Goal: Entertainment & Leisure: Consume media (video, audio)

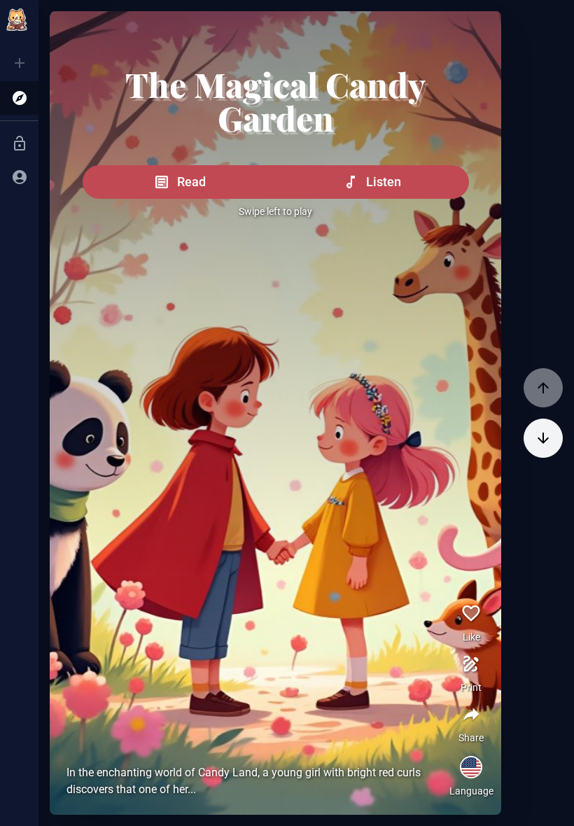
click at [430, 199] on button "Listen" at bounding box center [372, 182] width 194 height 34
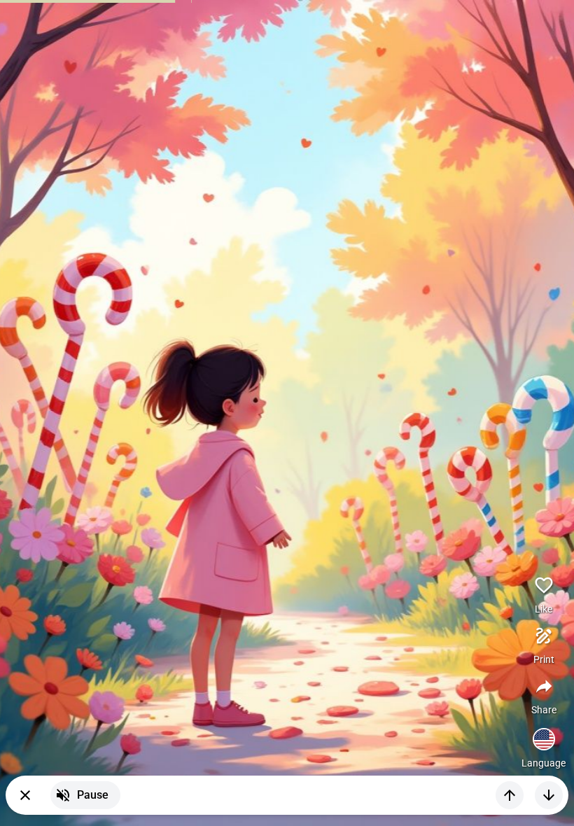
click at [520, 132] on picture at bounding box center [287, 413] width 716 height 826
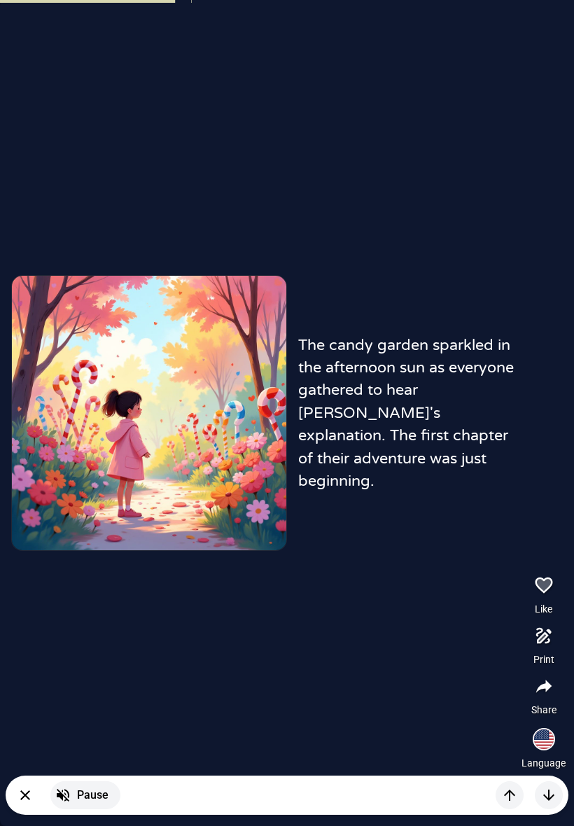
click at [92, 375] on picture at bounding box center [149, 413] width 274 height 274
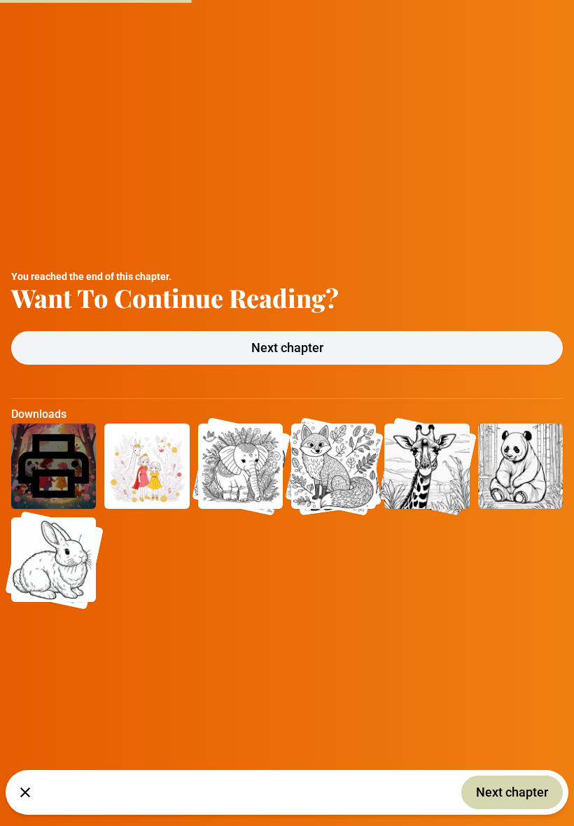
click at [448, 349] on button "Next chapter" at bounding box center [286, 348] width 551 height 34
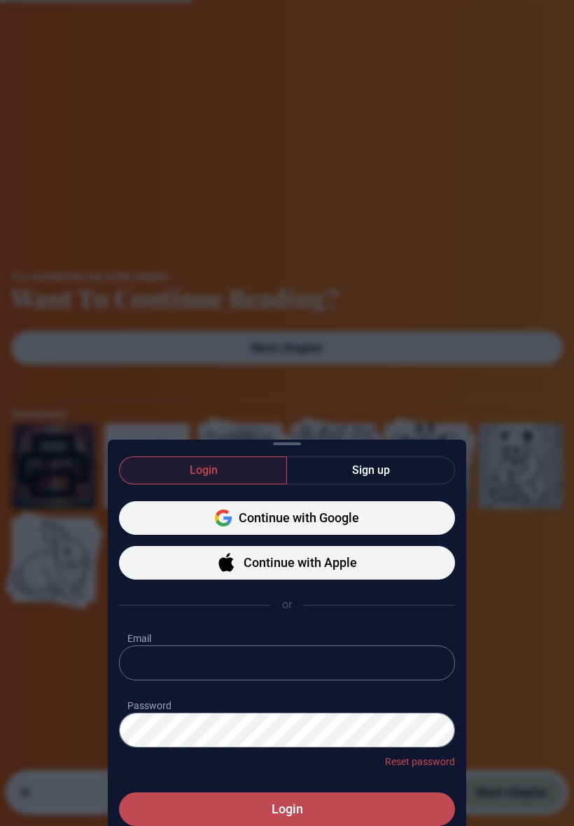
click at [448, 348] on div "Login Sign up Continue with Google Continue with Apple or Email Password Reset …" at bounding box center [287, 413] width 574 height 826
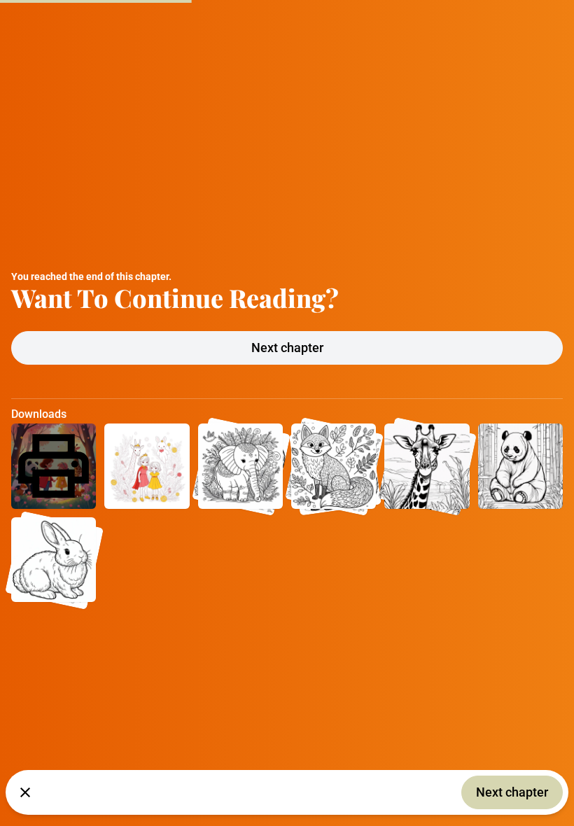
click at [514, 457] on img at bounding box center [520, 465] width 85 height 85
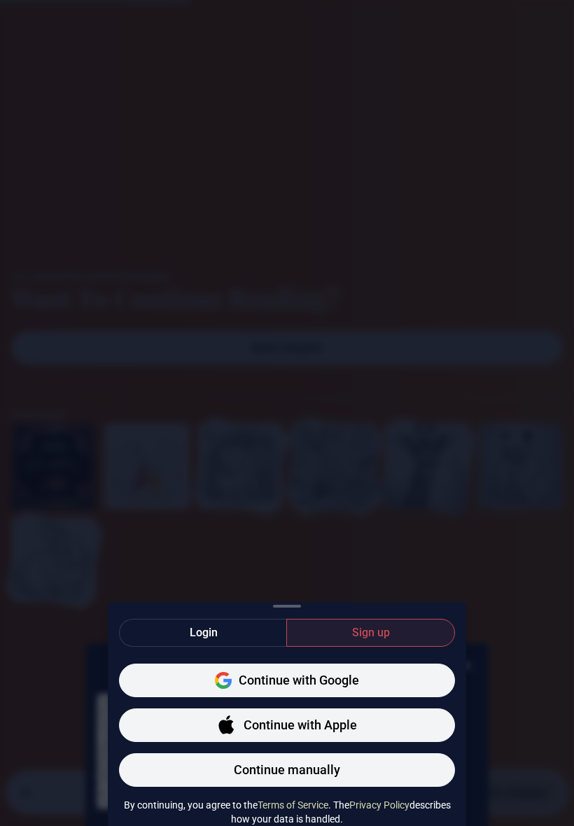
click at [356, 624] on span "Sign up" at bounding box center [371, 632] width 38 height 17
click at [346, 619] on button "Sign up" at bounding box center [370, 633] width 169 height 28
click at [236, 619] on button "Login" at bounding box center [203, 633] width 168 height 28
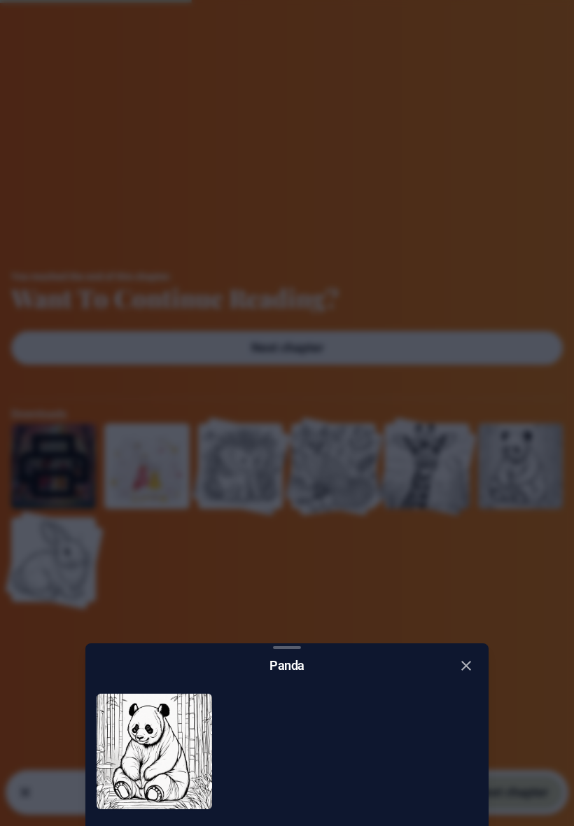
click at [467, 657] on icon "close" at bounding box center [466, 665] width 17 height 17
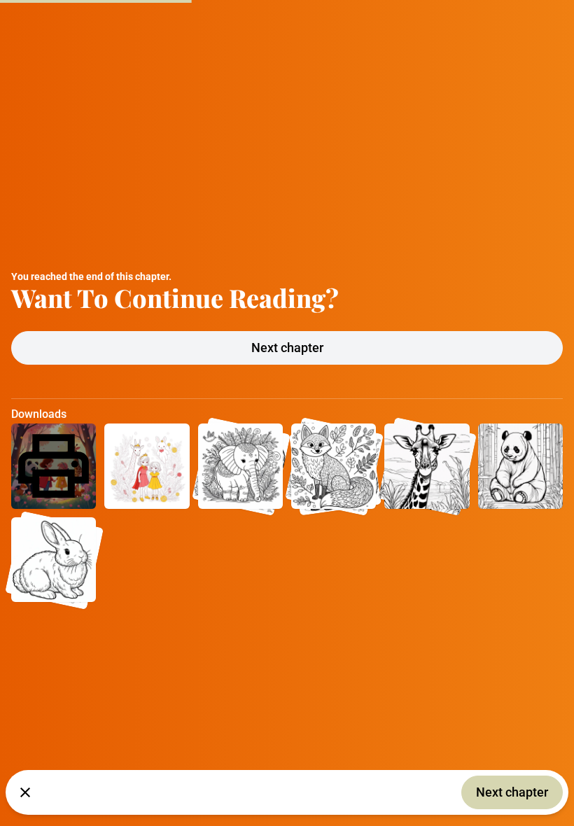
click at [433, 326] on div "You reached the end of this chapter. Want To Continue Reading? Next chapter Dow…" at bounding box center [287, 413] width 574 height 826
click at [436, 332] on button "Next chapter" at bounding box center [286, 348] width 551 height 34
click at [511, 802] on button "Next chapter" at bounding box center [511, 792] width 101 height 34
click at [523, 360] on button "Next chapter" at bounding box center [286, 348] width 551 height 34
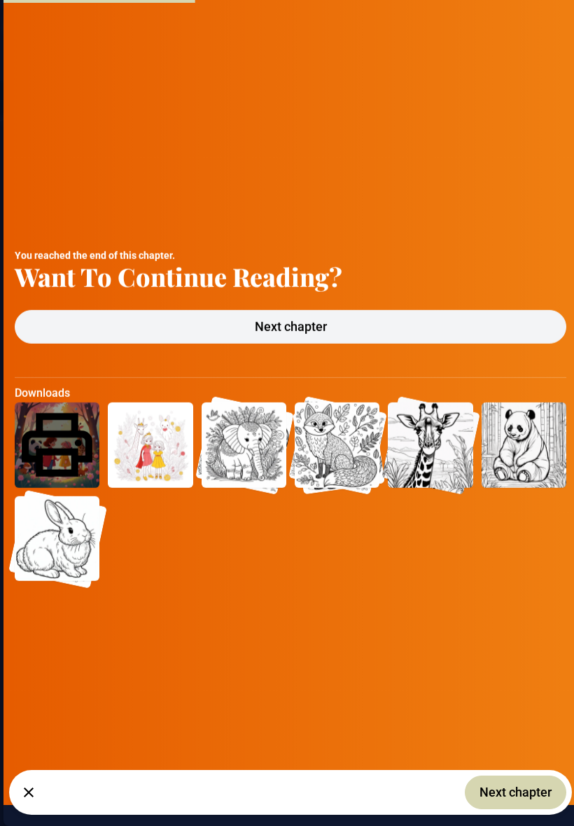
click at [30, 793] on icon "button" at bounding box center [28, 792] width 17 height 17
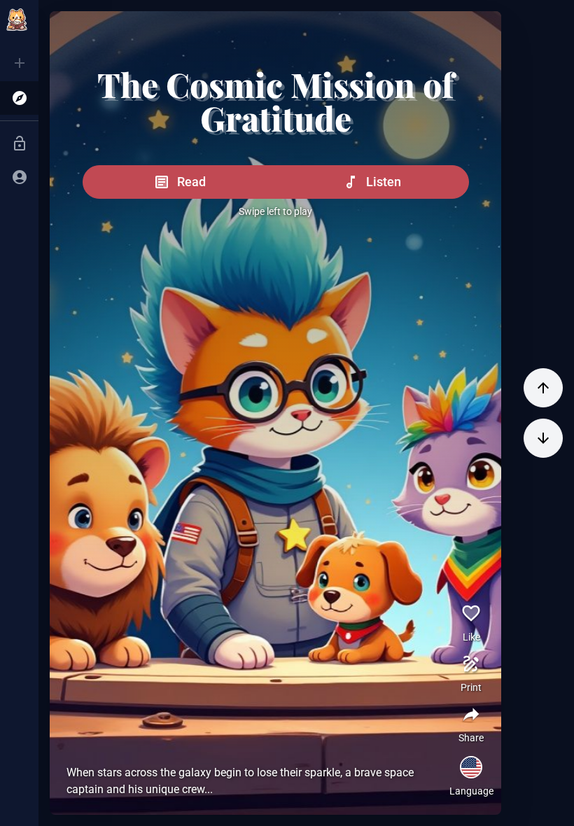
click at [424, 426] on div at bounding box center [276, 292] width 452 height 563
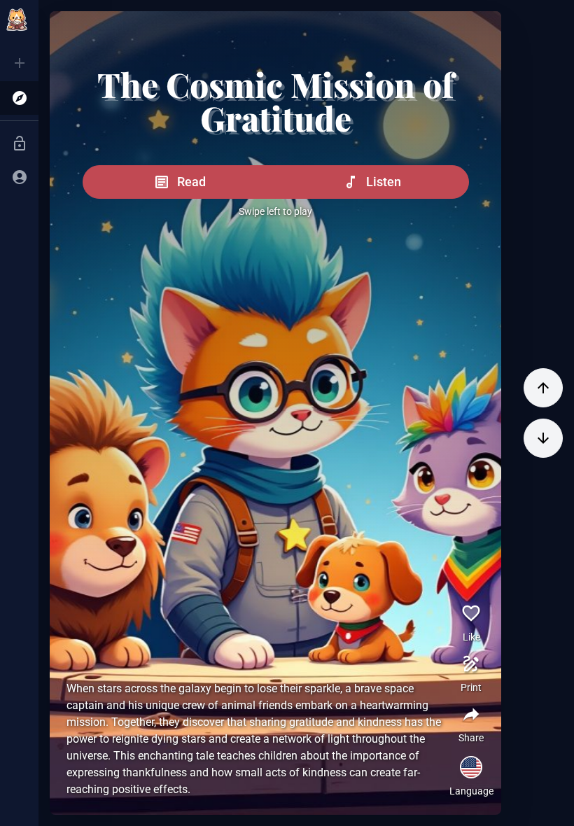
click at [162, 462] on div at bounding box center [276, 292] width 452 height 563
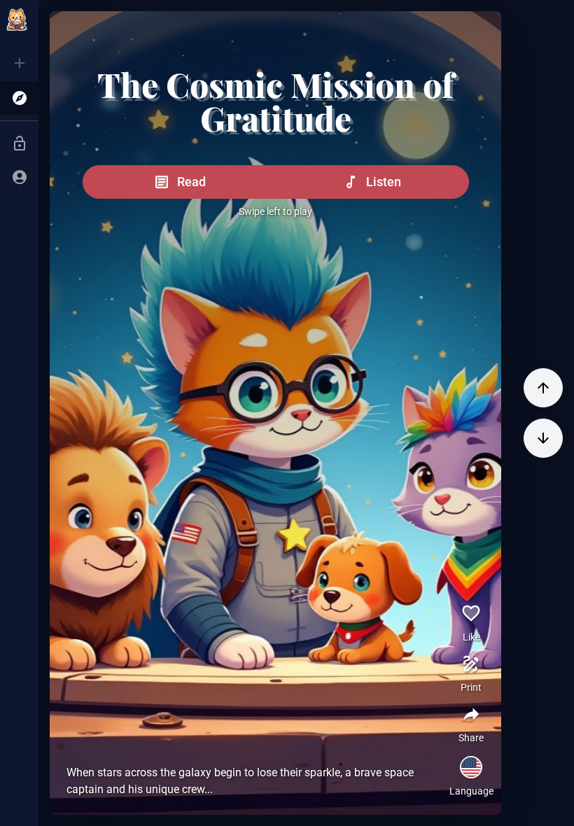
click at [373, 192] on span "Listen" at bounding box center [383, 182] width 35 height 20
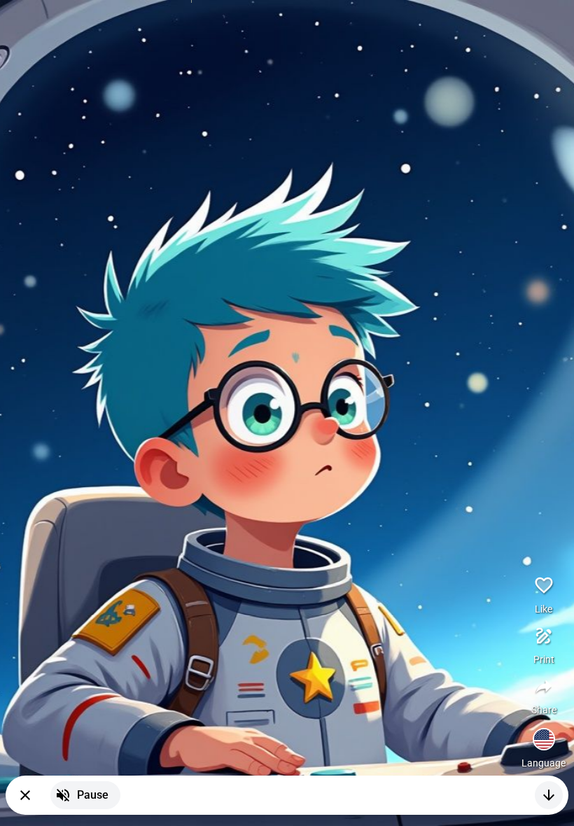
click at [531, 568] on button "button" at bounding box center [544, 585] width 34 height 34
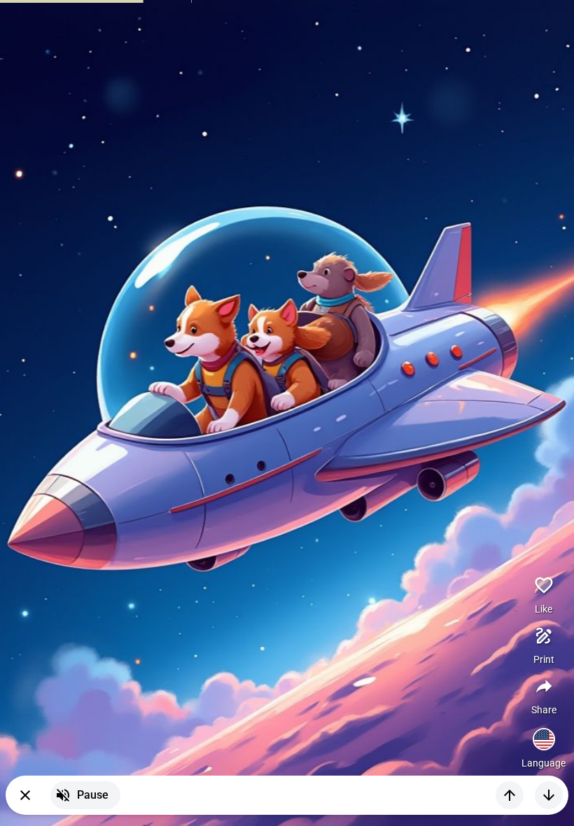
click at [439, 446] on picture at bounding box center [287, 413] width 716 height 826
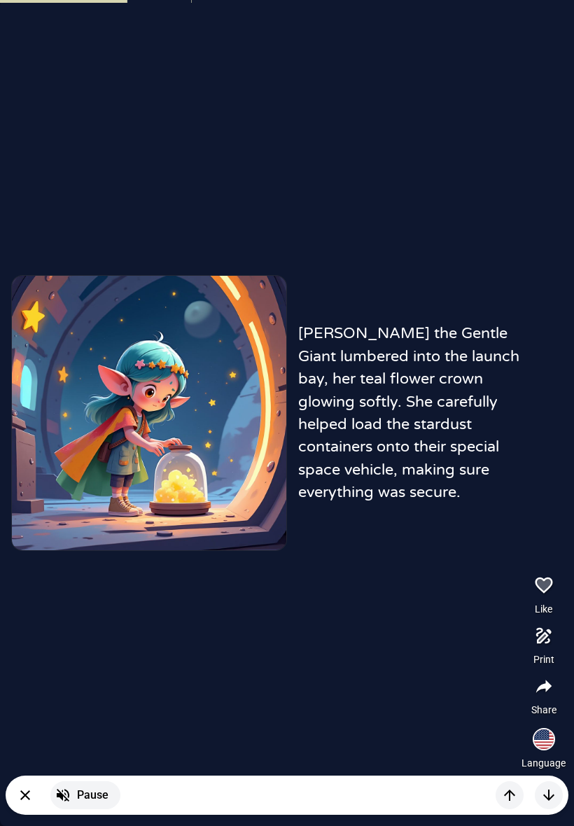
click at [234, 476] on picture at bounding box center [149, 413] width 274 height 274
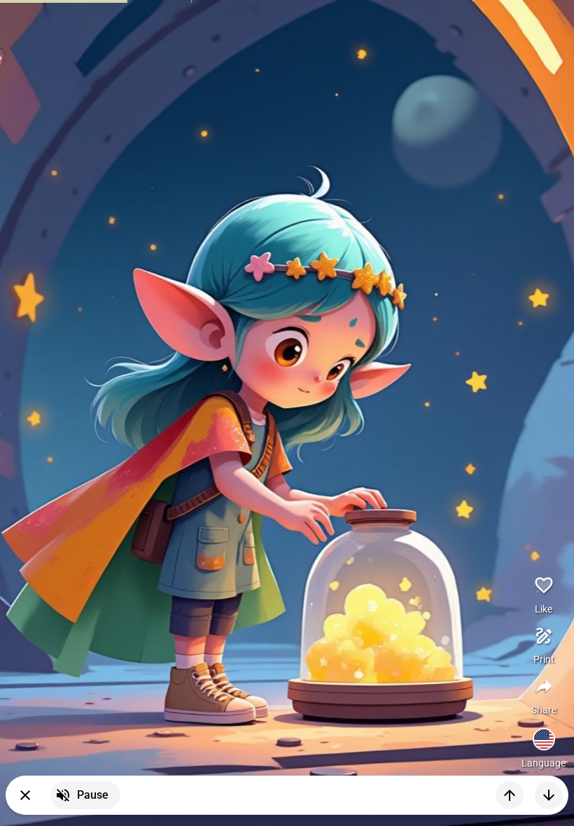
click at [51, 747] on picture at bounding box center [287, 413] width 716 height 826
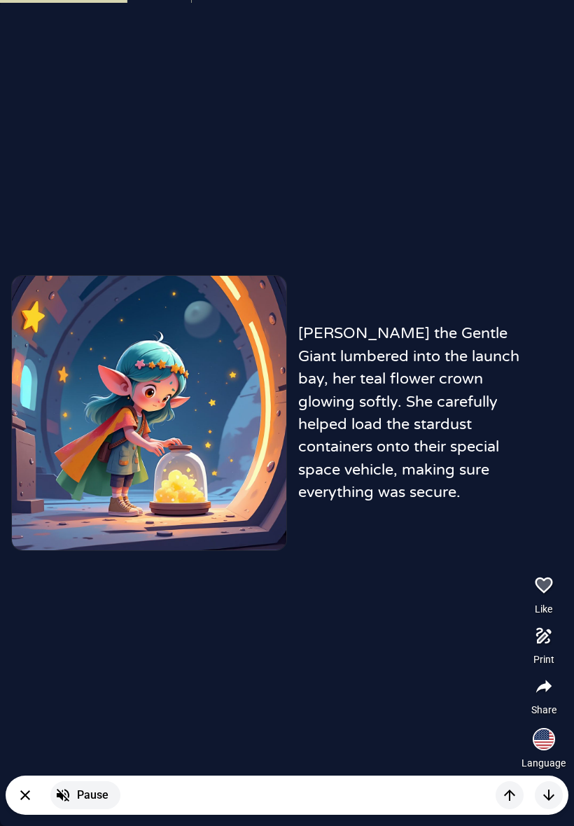
click at [63, 786] on icon "button" at bounding box center [63, 794] width 17 height 17
click at [50, 793] on button "button" at bounding box center [64, 795] width 28 height 28
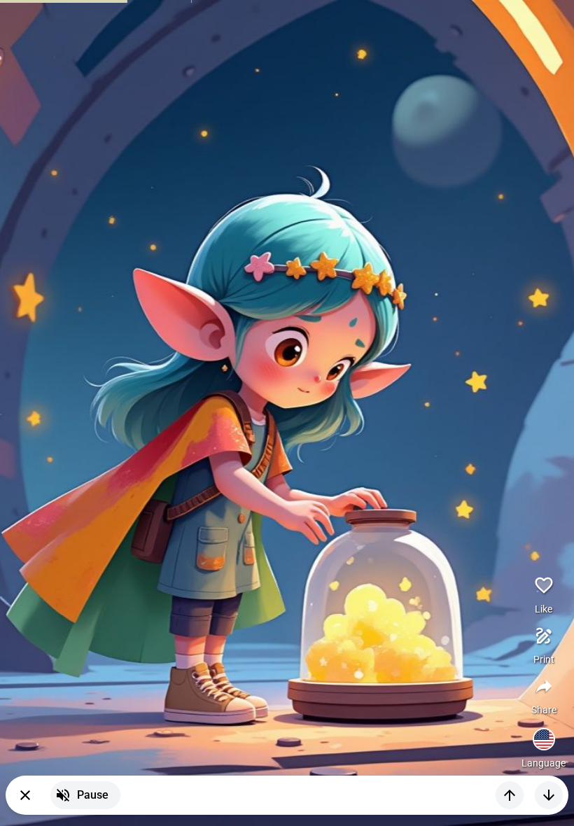
click at [61, 100] on picture at bounding box center [287, 413] width 716 height 826
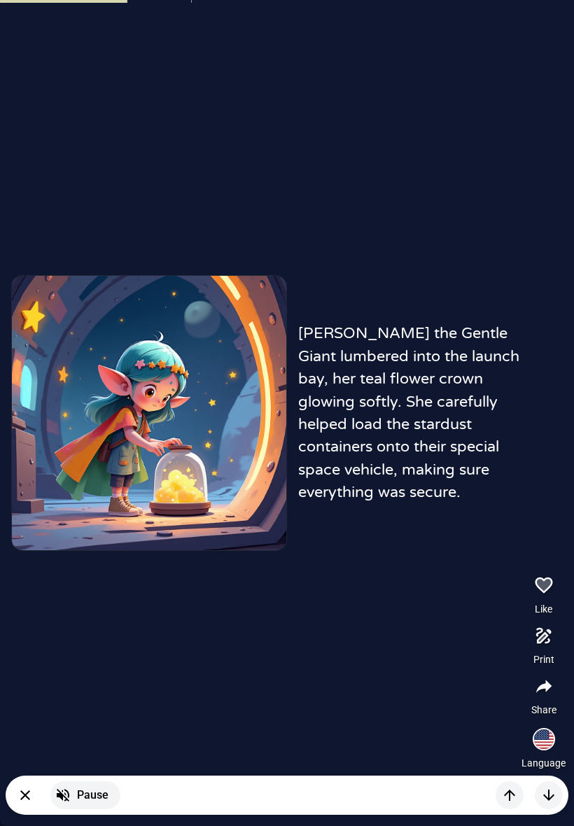
click at [29, 781] on button "button" at bounding box center [25, 795] width 28 height 28
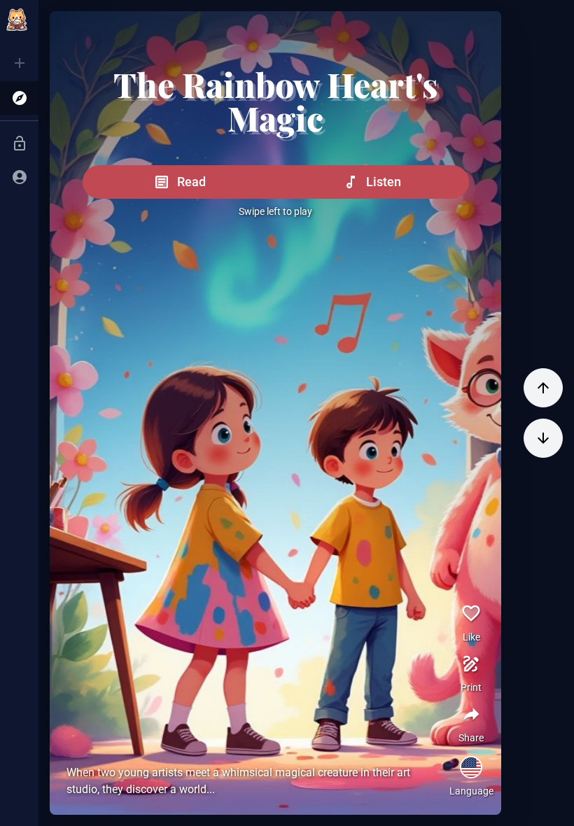
click at [420, 616] on picture at bounding box center [275, 412] width 716 height 803
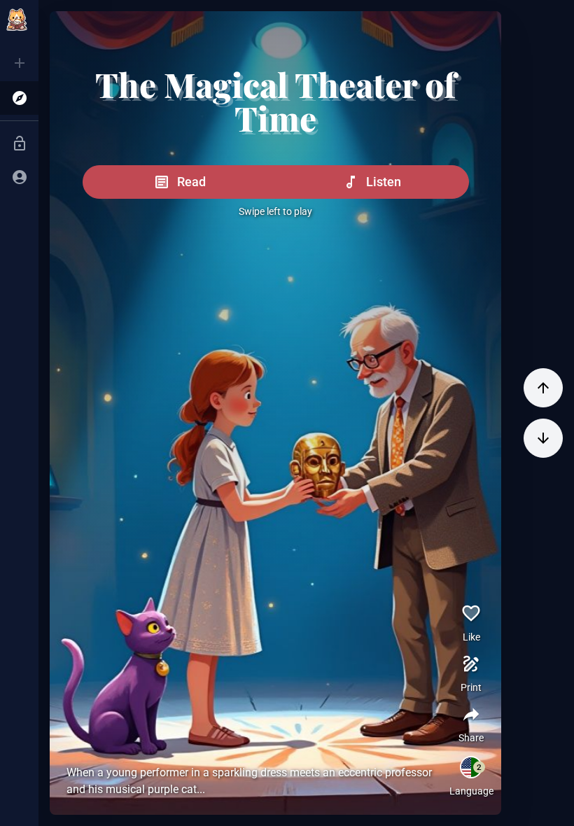
click at [453, 561] on div at bounding box center [276, 292] width 452 height 563
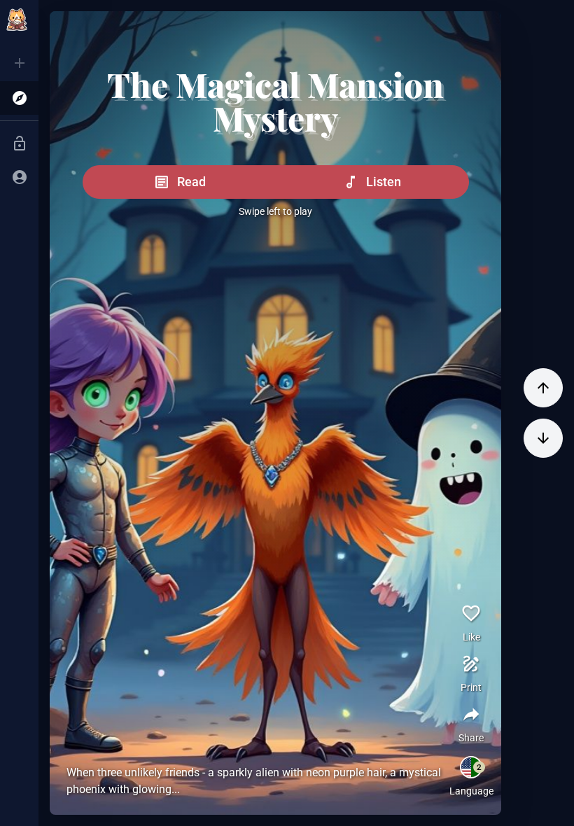
click at [483, 674] on button "button" at bounding box center [471, 664] width 34 height 34
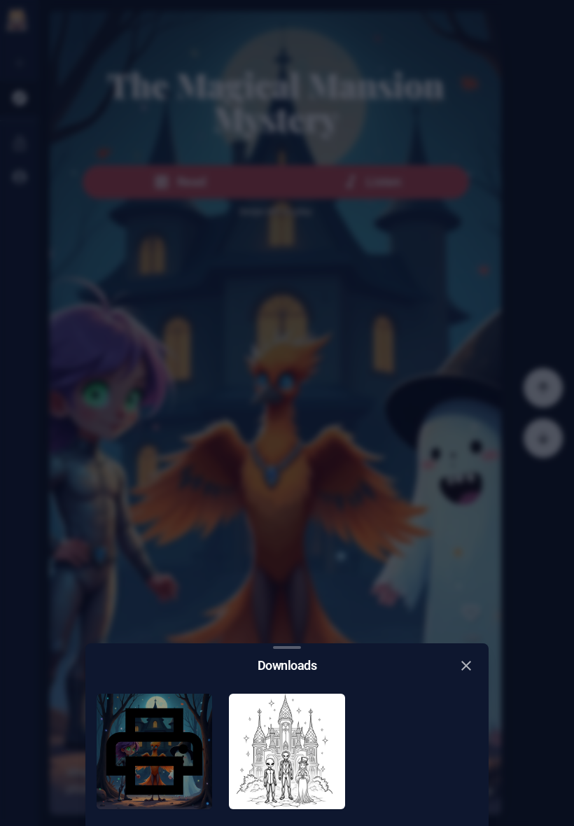
click at [465, 661] on icon "close" at bounding box center [466, 666] width 10 height 10
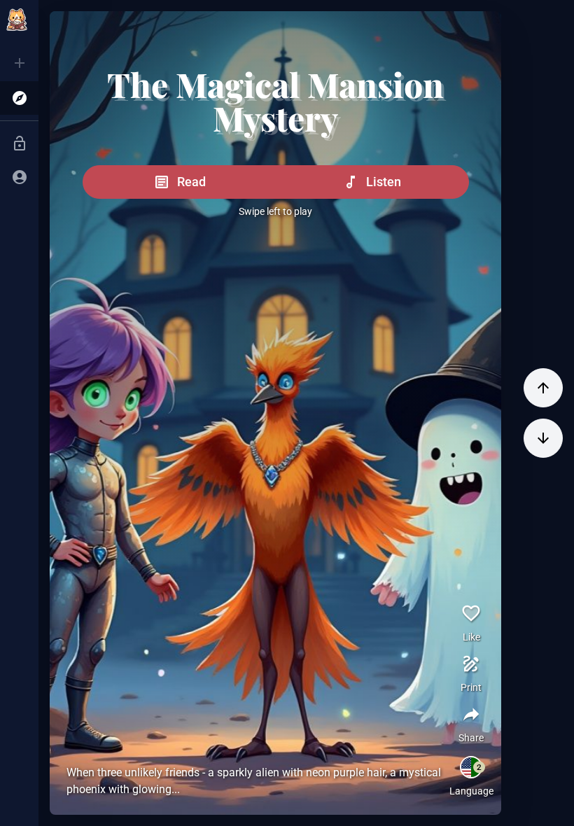
click at [458, 666] on button "button" at bounding box center [471, 664] width 34 height 34
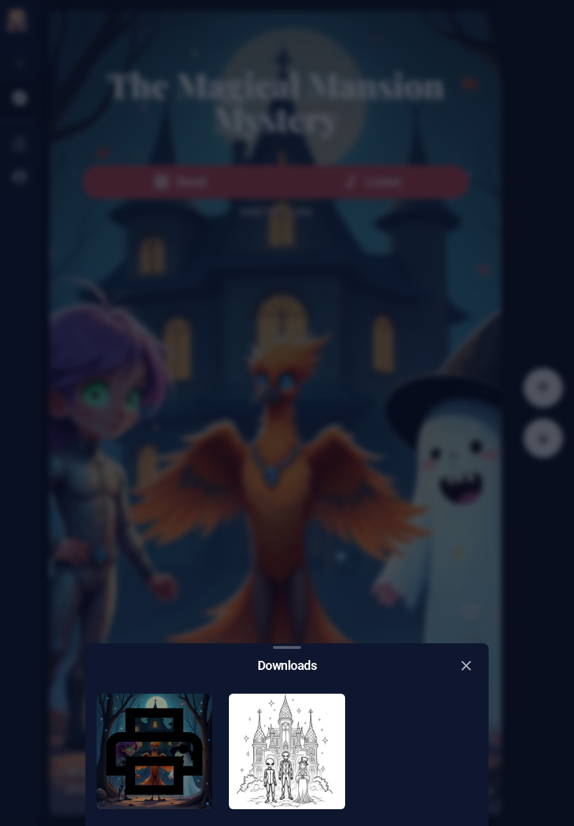
click at [460, 654] on button "close" at bounding box center [466, 665] width 22 height 22
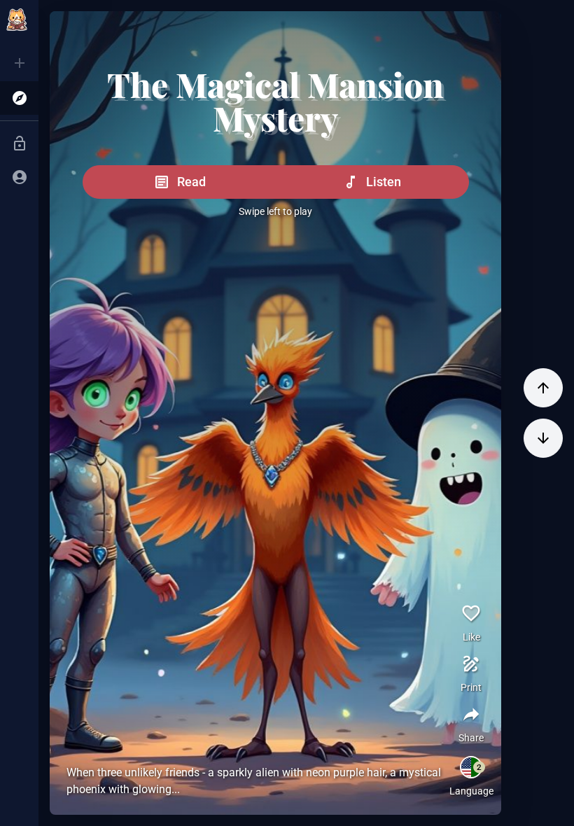
click at [472, 666] on icon "button" at bounding box center [470, 664] width 15 height 16
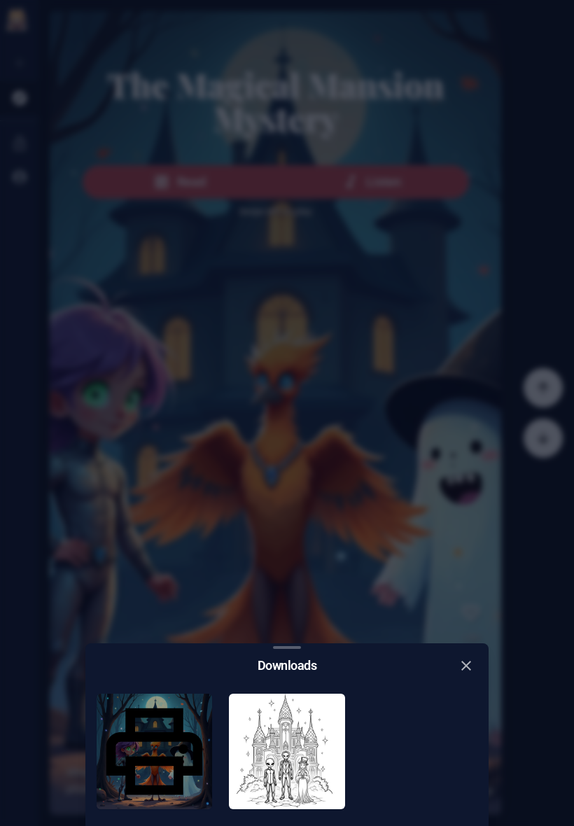
click at [461, 658] on button "close" at bounding box center [466, 665] width 22 height 22
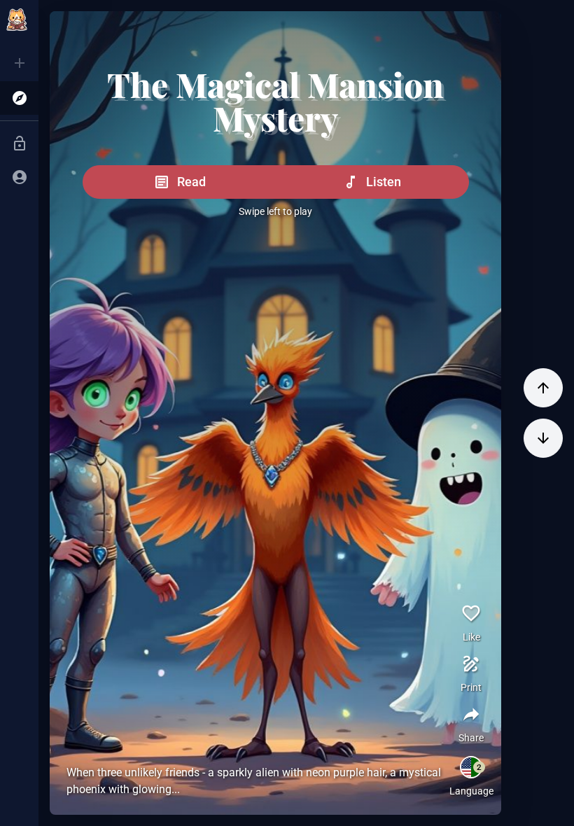
click at [125, 405] on div at bounding box center [276, 292] width 452 height 563
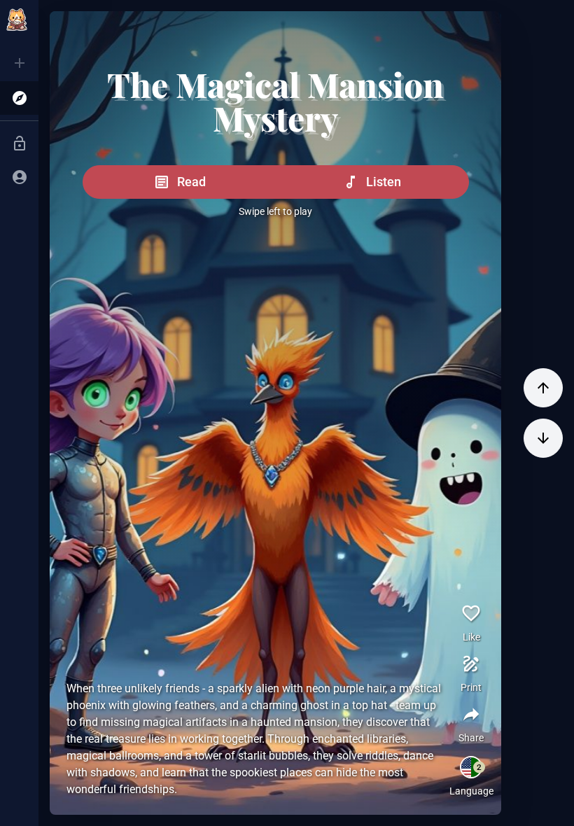
click at [437, 813] on picture at bounding box center [275, 412] width 716 height 803
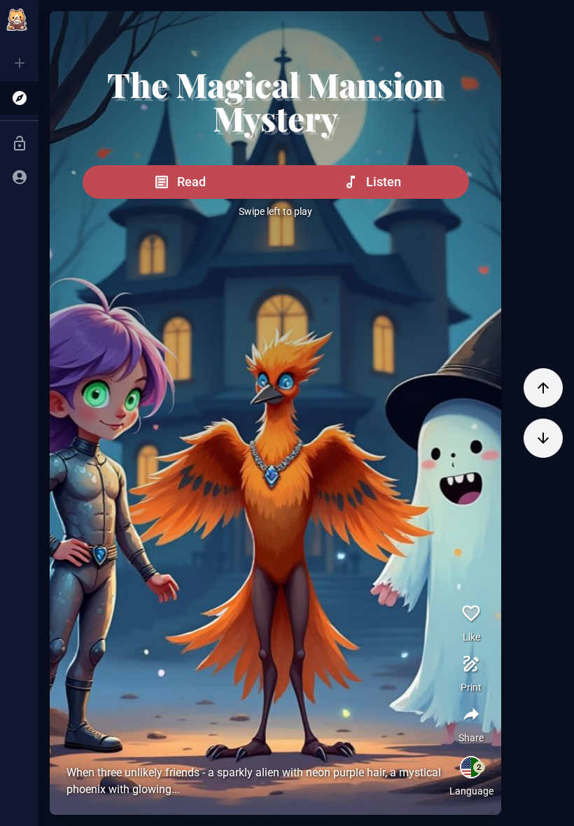
click at [366, 192] on span "Listen" at bounding box center [383, 182] width 35 height 20
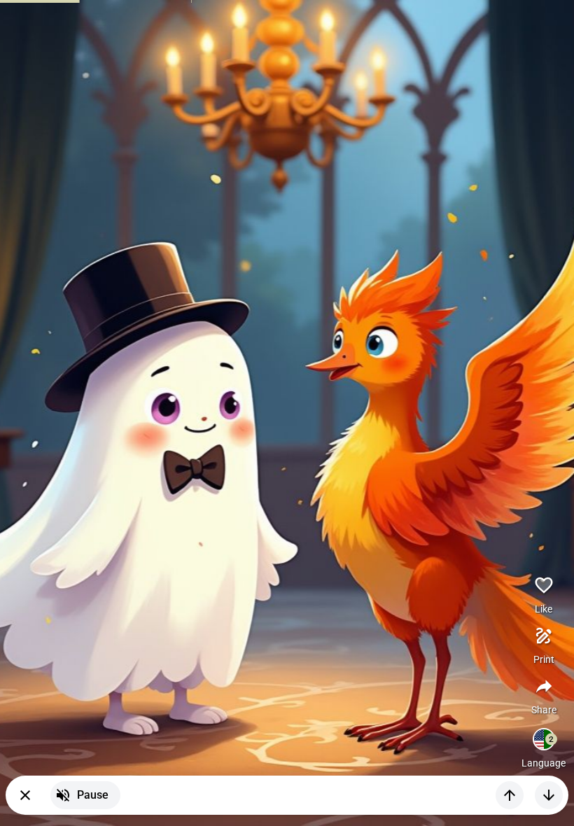
click at [523, 264] on picture at bounding box center [287, 413] width 716 height 826
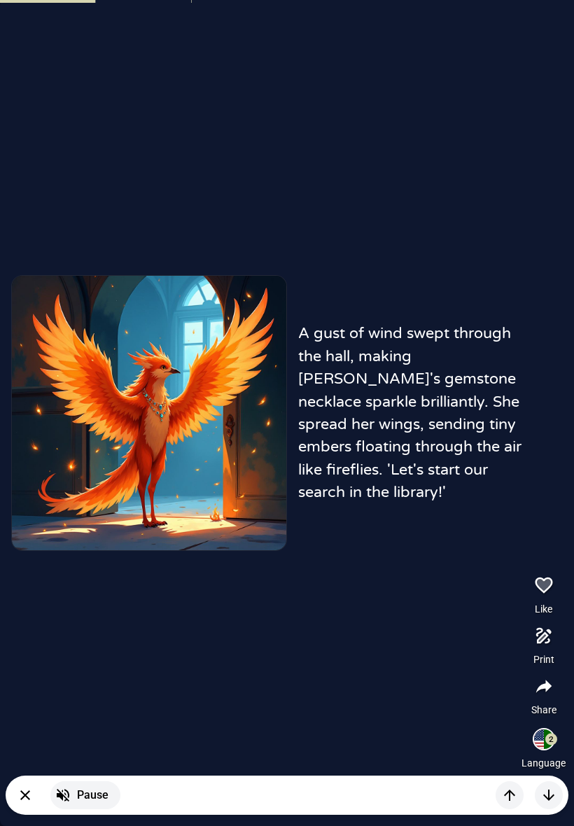
click at [263, 410] on picture at bounding box center [149, 413] width 274 height 274
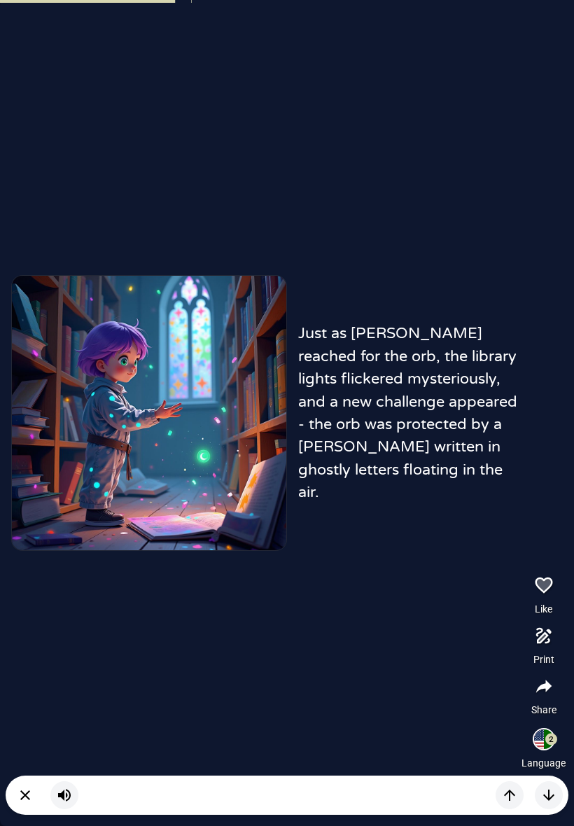
click at [76, 786] on button "button" at bounding box center [64, 795] width 28 height 28
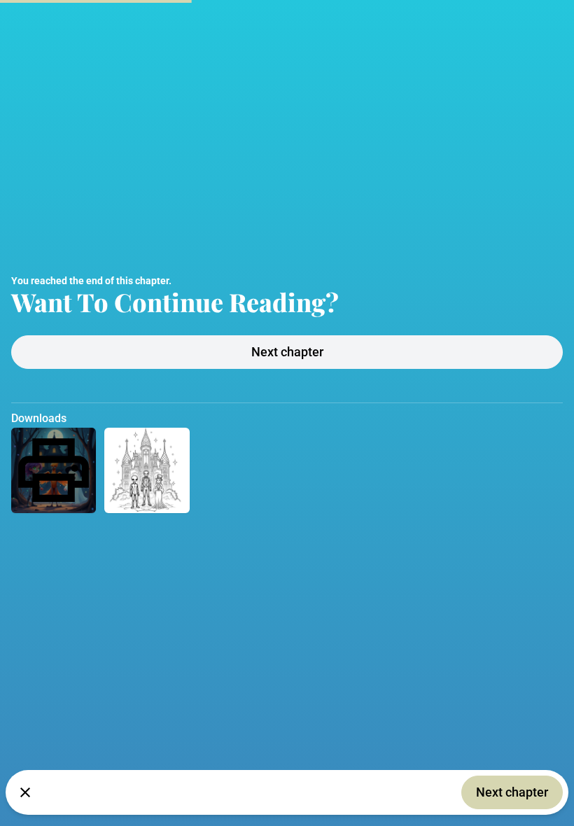
click at [20, 784] on icon "button" at bounding box center [25, 792] width 17 height 17
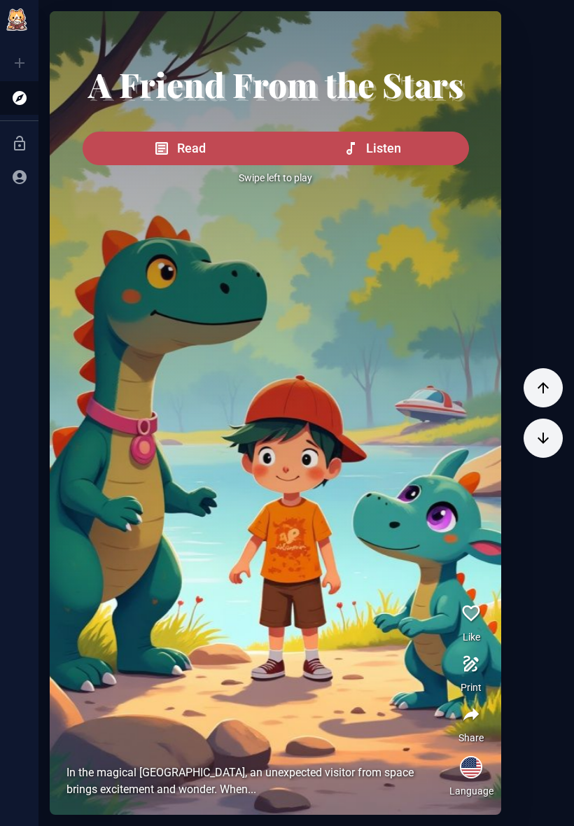
click at [407, 620] on picture at bounding box center [275, 412] width 716 height 803
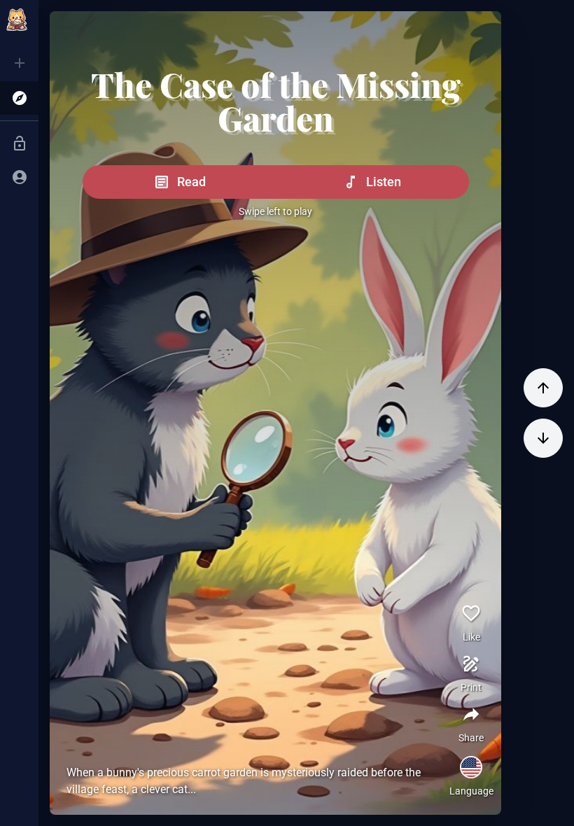
click at [552, 397] on button "button" at bounding box center [542, 387] width 39 height 39
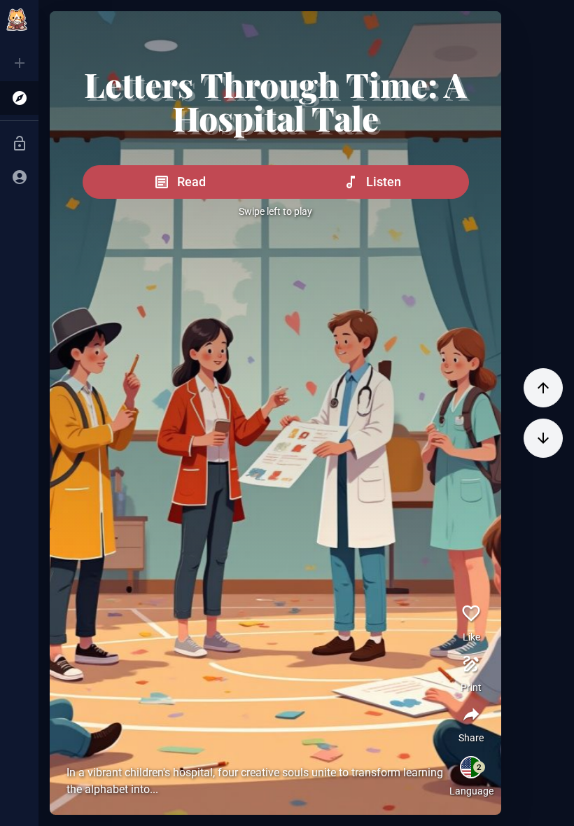
click at [551, 397] on button "button" at bounding box center [542, 387] width 39 height 39
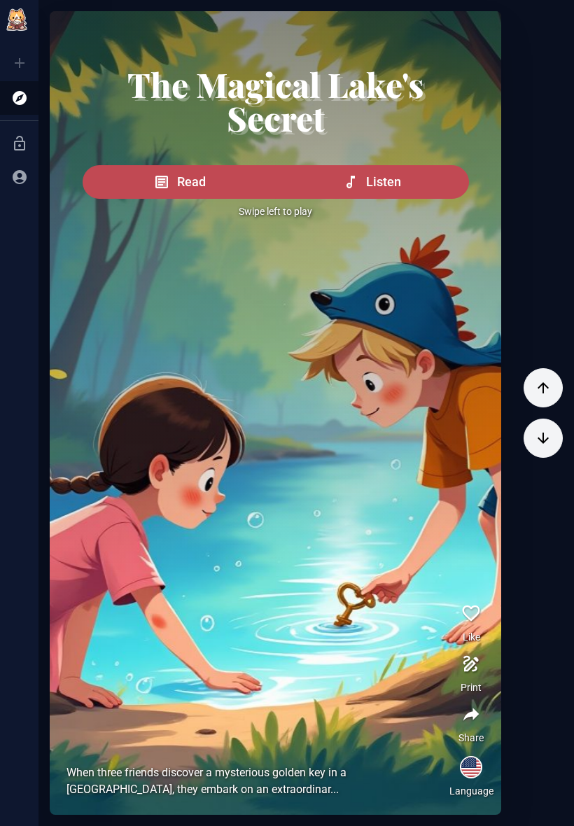
click at [550, 390] on icon "button" at bounding box center [543, 387] width 17 height 17
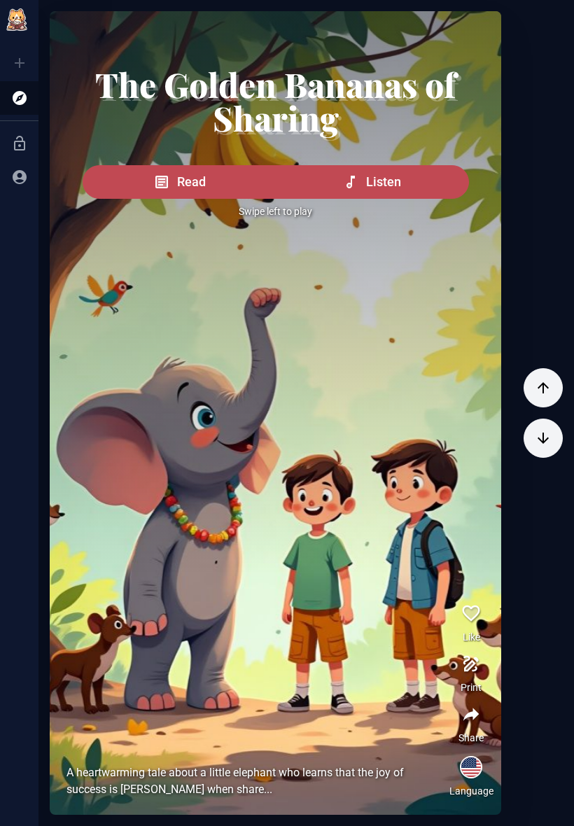
click at [549, 390] on icon "button" at bounding box center [543, 387] width 17 height 17
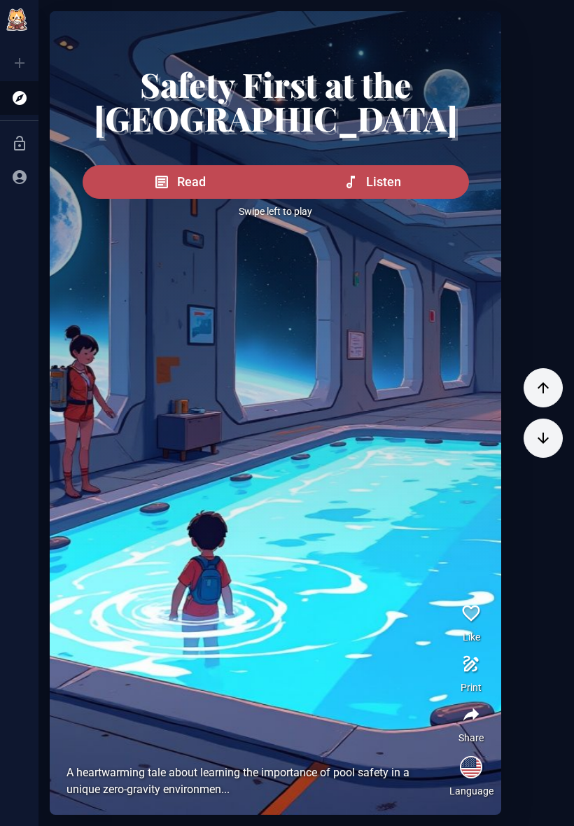
click at [543, 378] on button "button" at bounding box center [542, 387] width 39 height 39
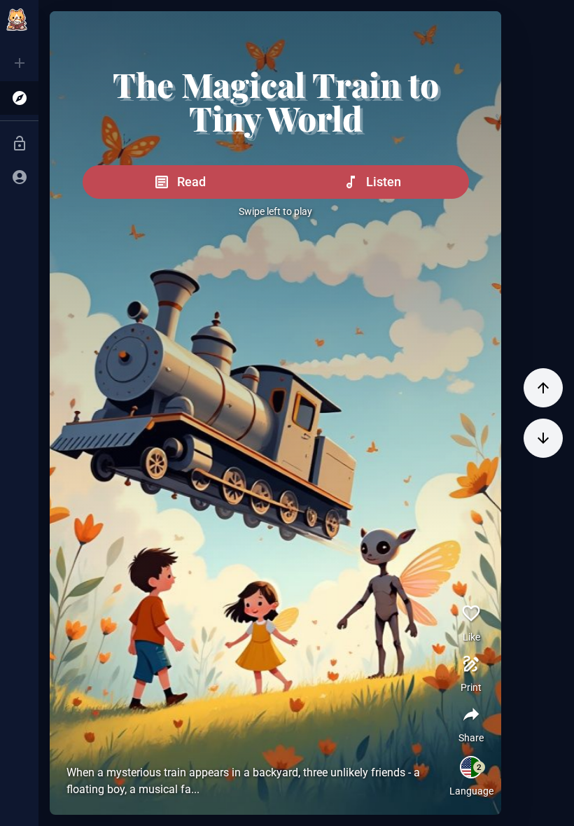
click at [541, 387] on icon "button" at bounding box center [543, 387] width 17 height 17
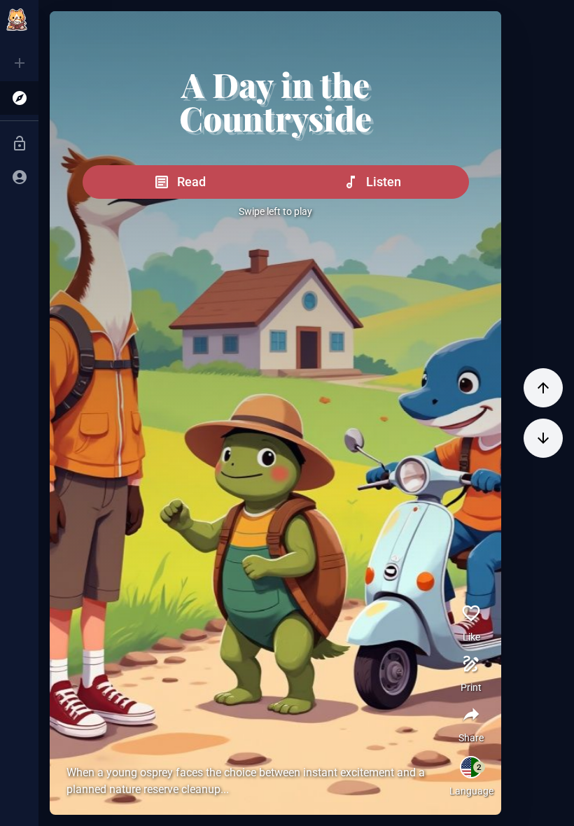
click at [533, 389] on button "button" at bounding box center [542, 387] width 39 height 39
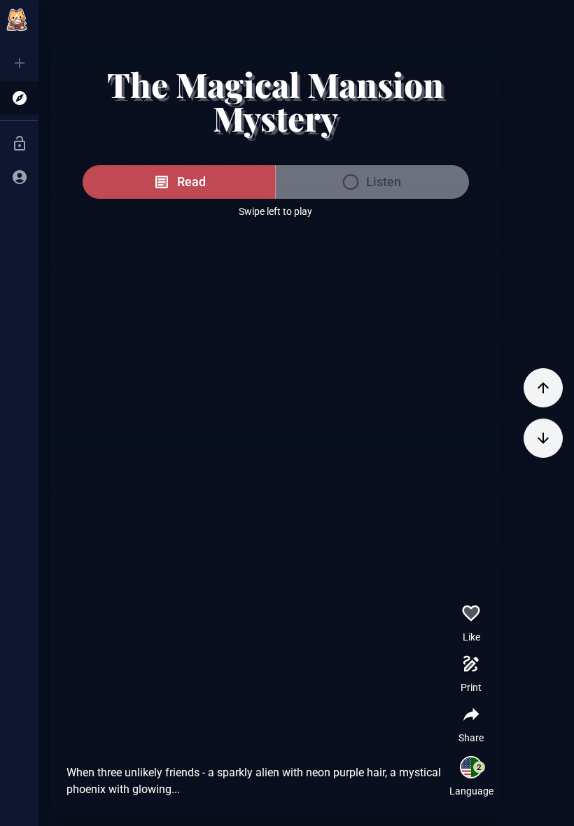
click at [533, 388] on button "button" at bounding box center [542, 387] width 39 height 39
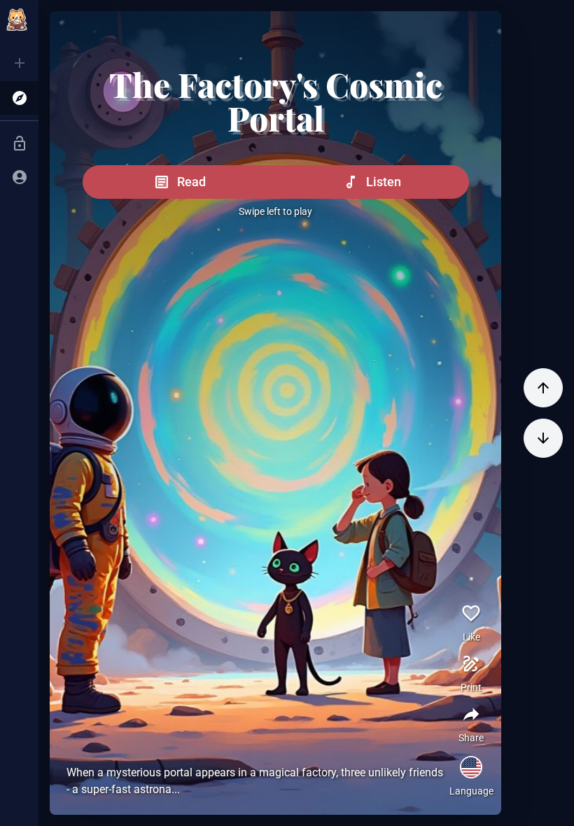
click at [544, 379] on icon "button" at bounding box center [543, 387] width 17 height 17
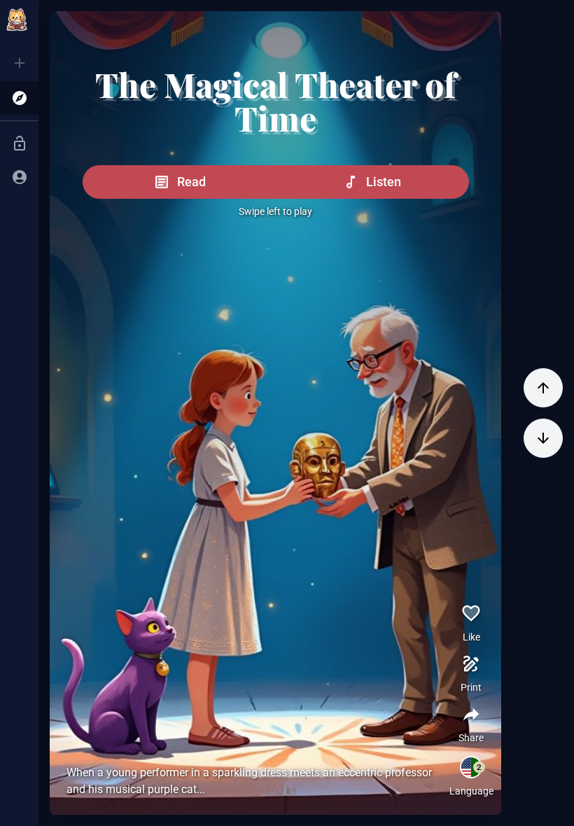
click at [544, 379] on icon "button" at bounding box center [543, 387] width 17 height 17
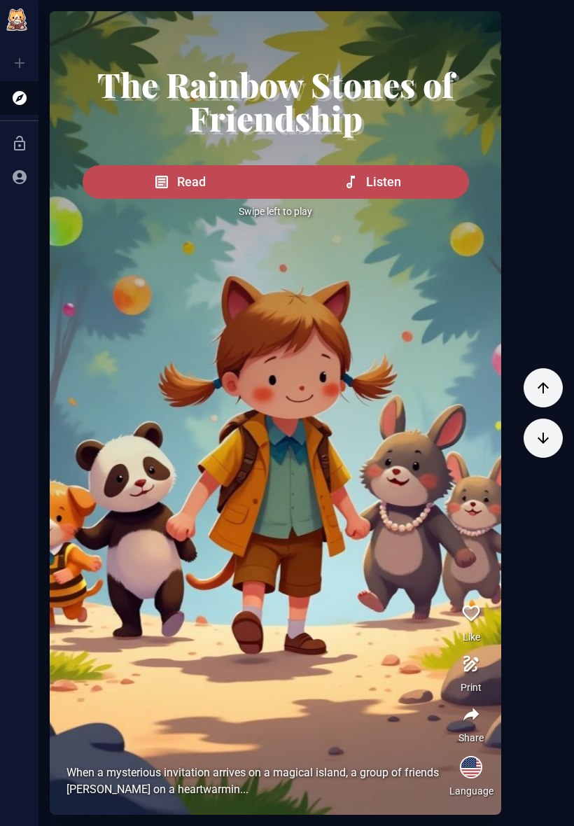
click at [546, 386] on icon "button" at bounding box center [542, 387] width 11 height 11
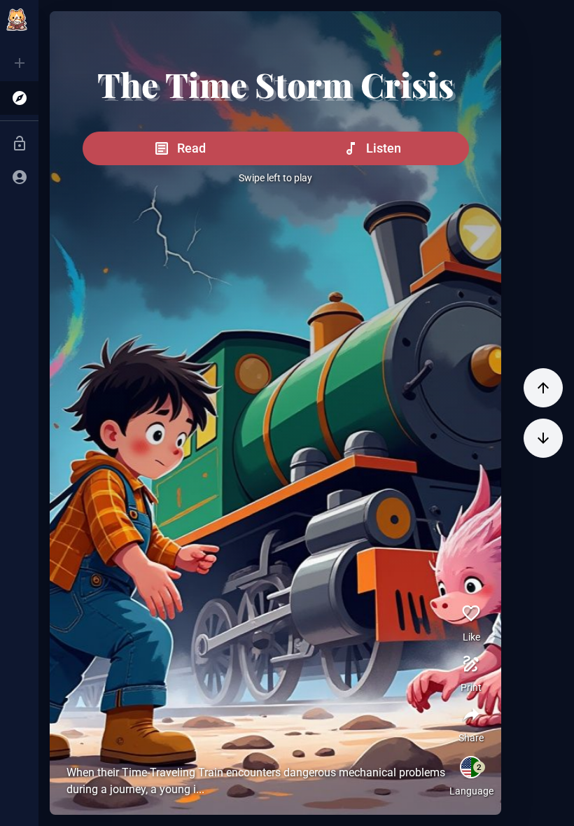
click at [546, 386] on icon "button" at bounding box center [542, 387] width 11 height 11
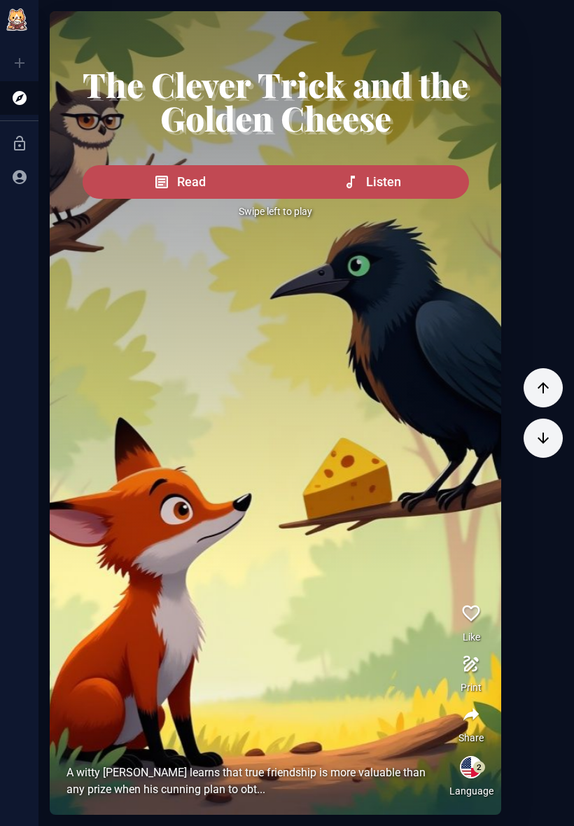
click at [549, 386] on icon "button" at bounding box center [543, 387] width 17 height 17
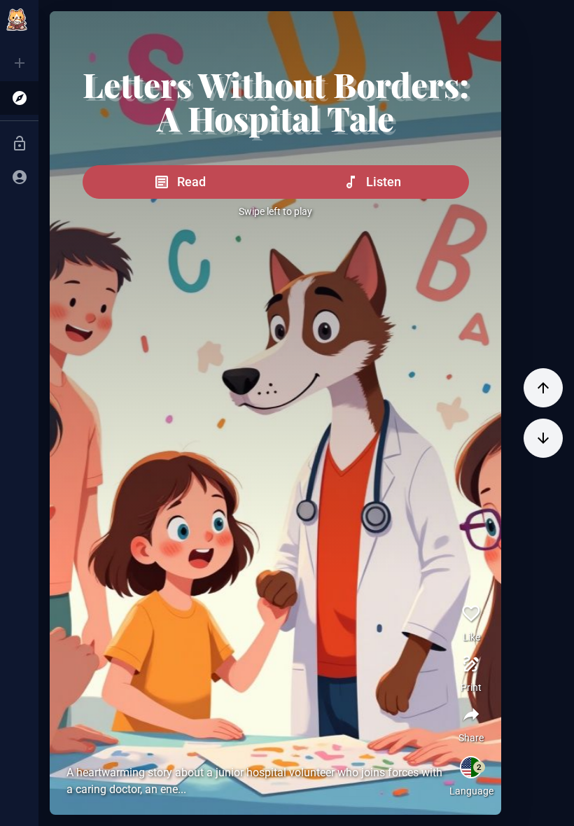
click at [549, 386] on icon "button" at bounding box center [543, 387] width 17 height 17
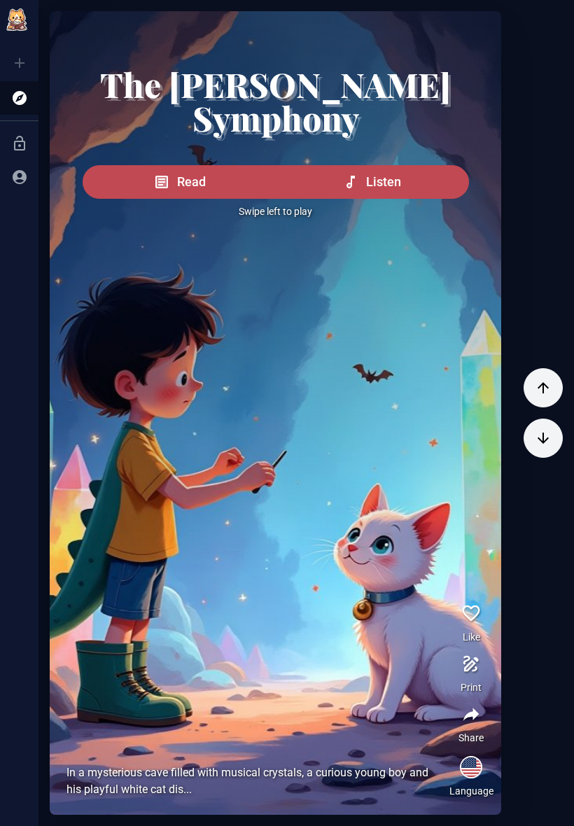
click at [553, 383] on button "button" at bounding box center [542, 387] width 39 height 39
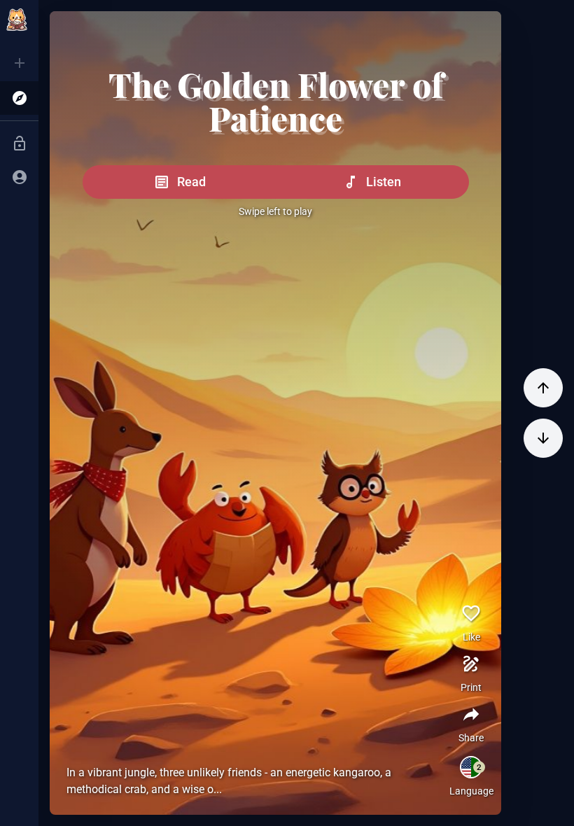
click at [552, 383] on button "button" at bounding box center [542, 387] width 39 height 39
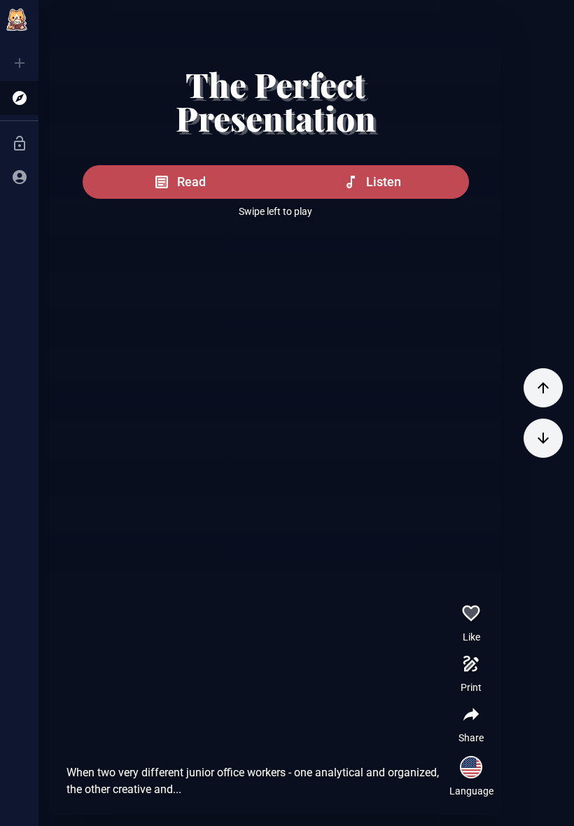
click at [549, 388] on icon "button" at bounding box center [543, 387] width 17 height 17
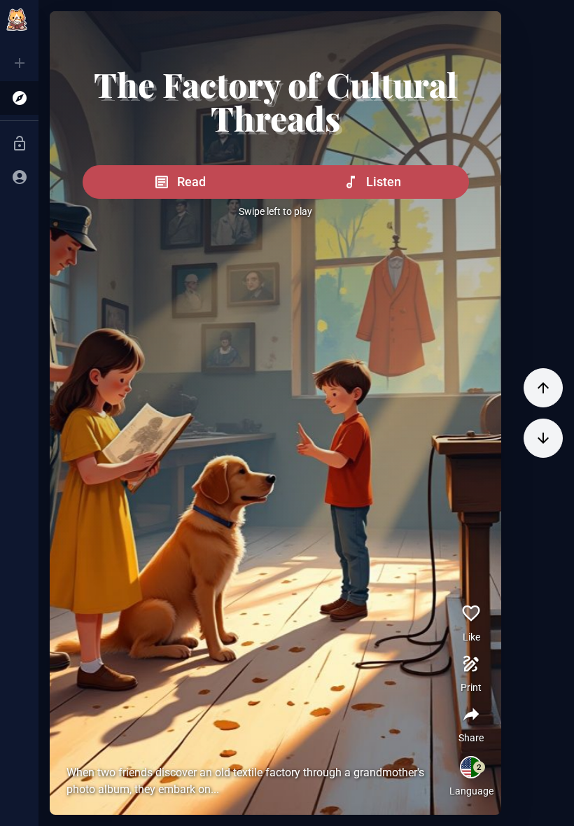
click at [554, 392] on button "button" at bounding box center [542, 387] width 39 height 39
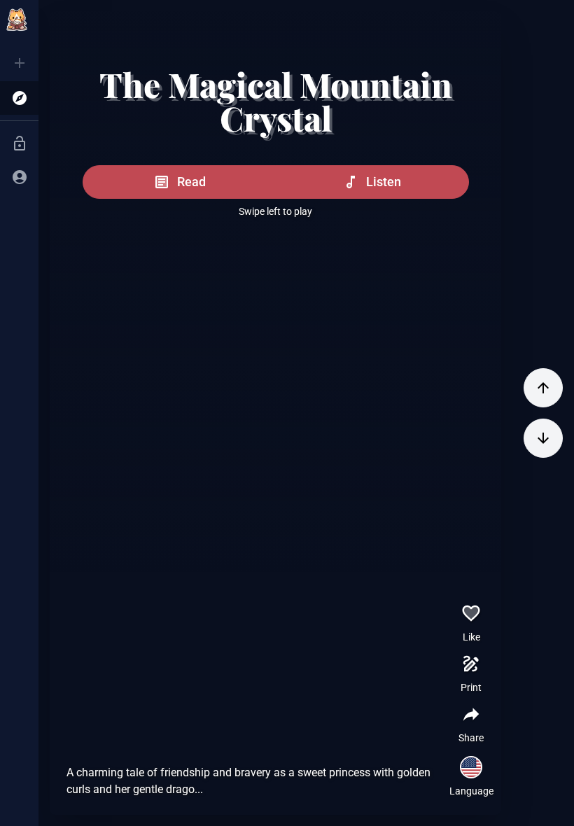
click at [553, 392] on button "button" at bounding box center [542, 387] width 39 height 39
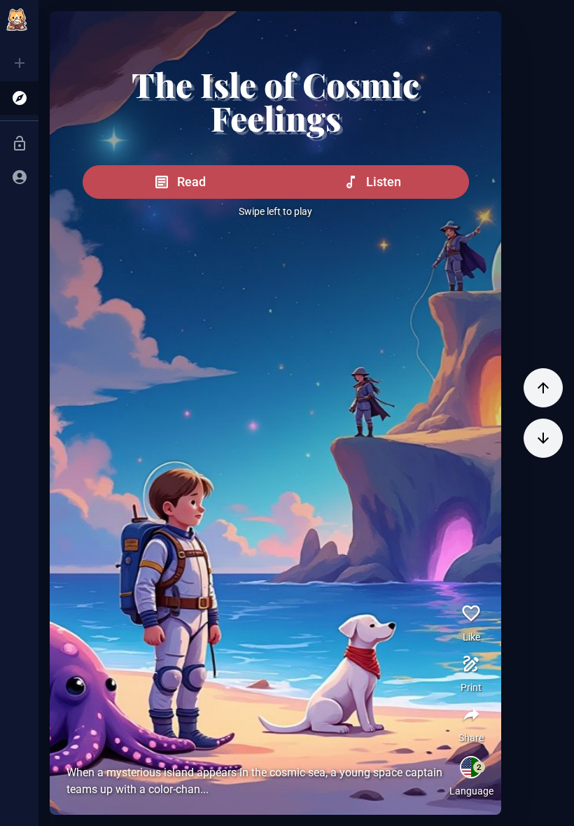
click at [542, 389] on icon "button" at bounding box center [543, 387] width 17 height 17
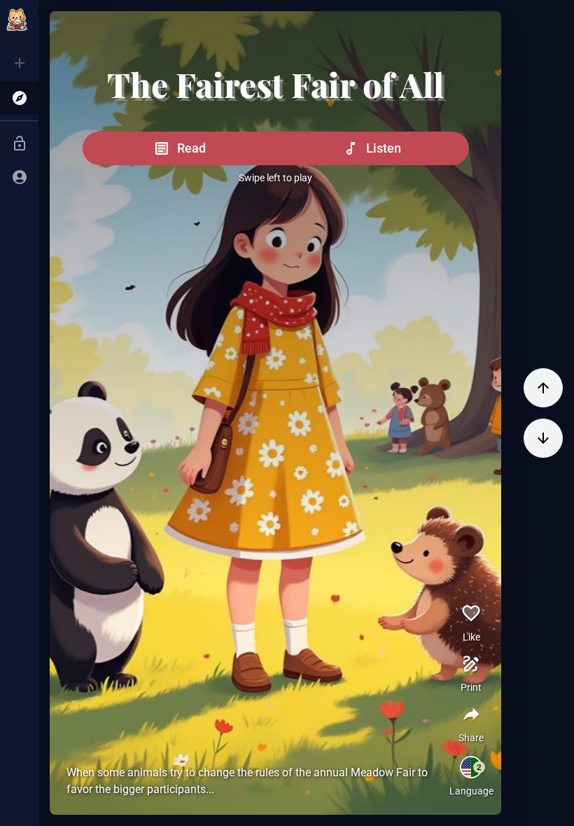
click at [559, 378] on button "button" at bounding box center [542, 387] width 39 height 39
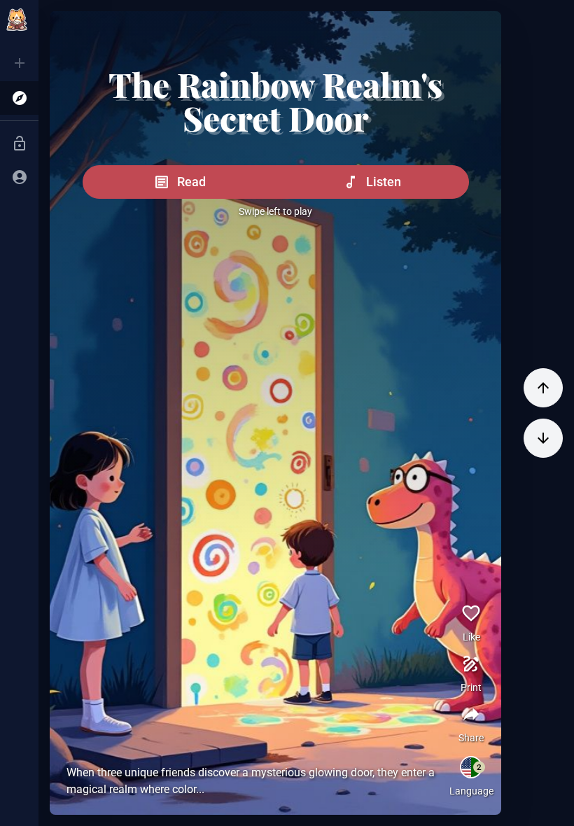
click at [556, 379] on button "button" at bounding box center [542, 387] width 39 height 39
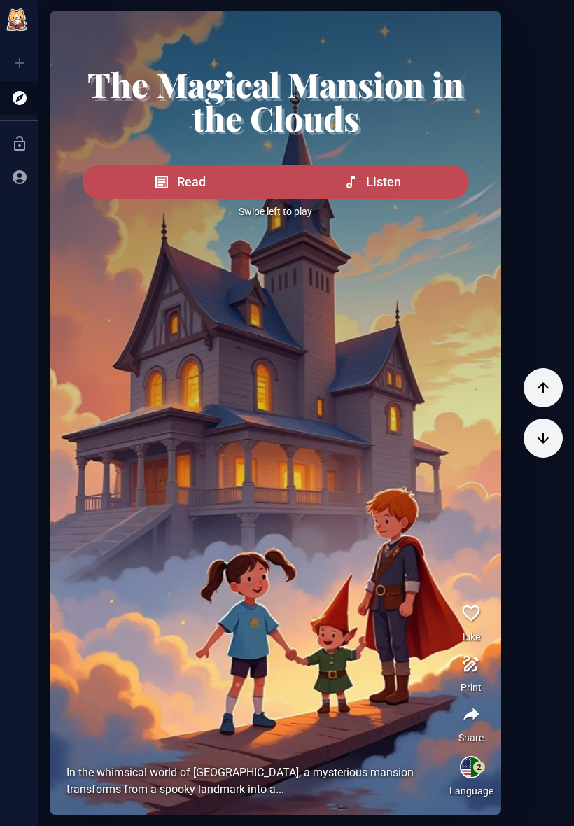
click at [567, 376] on div "The Magical Dinosaur Portal Read Listen Swipe left to play When a mysterious po…" at bounding box center [305, 412] width 535 height 803
click at [569, 377] on div "The Magical Dinosaur Portal Read Listen Swipe left to play When a mysterious po…" at bounding box center [305, 412] width 535 height 803
click at [554, 386] on button "button" at bounding box center [542, 387] width 39 height 39
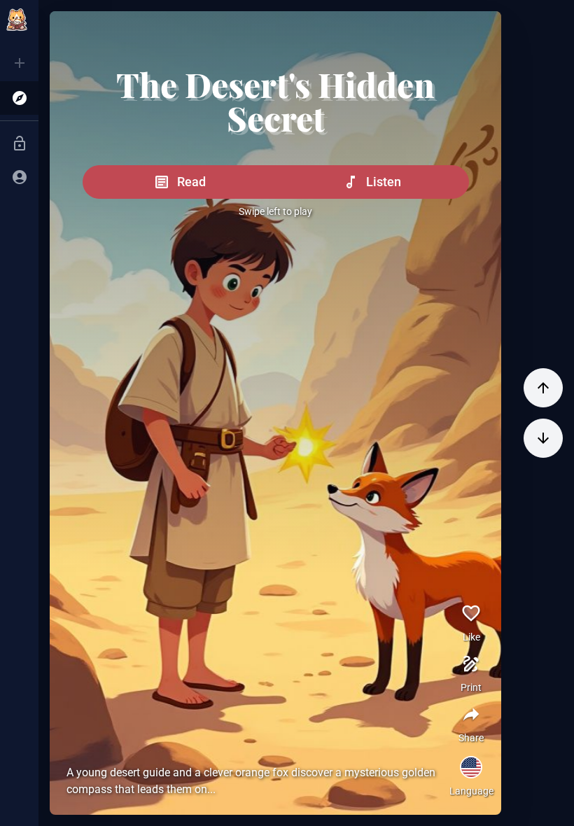
click at [554, 386] on button "button" at bounding box center [542, 387] width 39 height 39
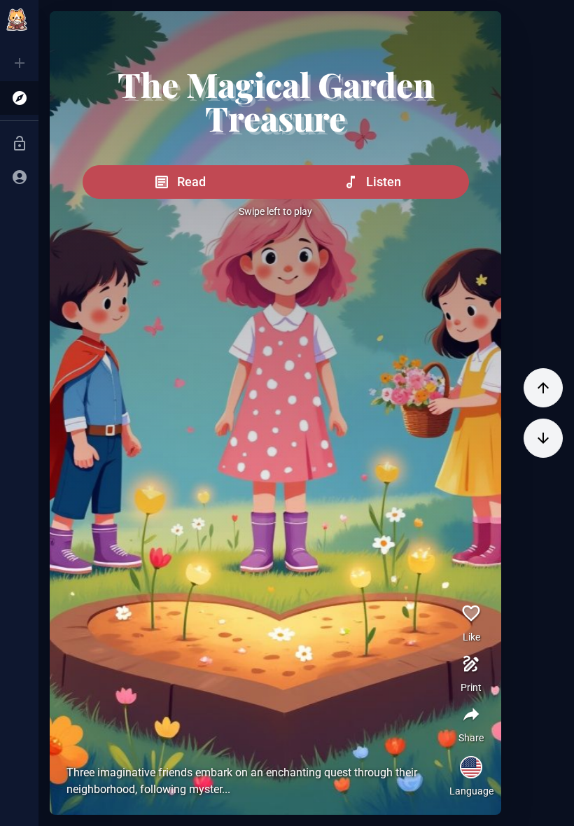
click at [547, 395] on icon "button" at bounding box center [543, 387] width 17 height 17
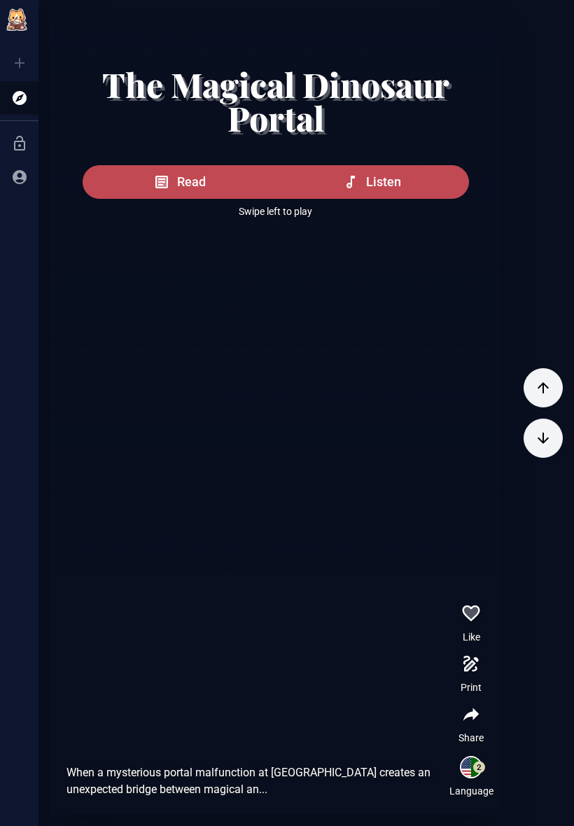
click at [546, 401] on button "button" at bounding box center [542, 387] width 39 height 39
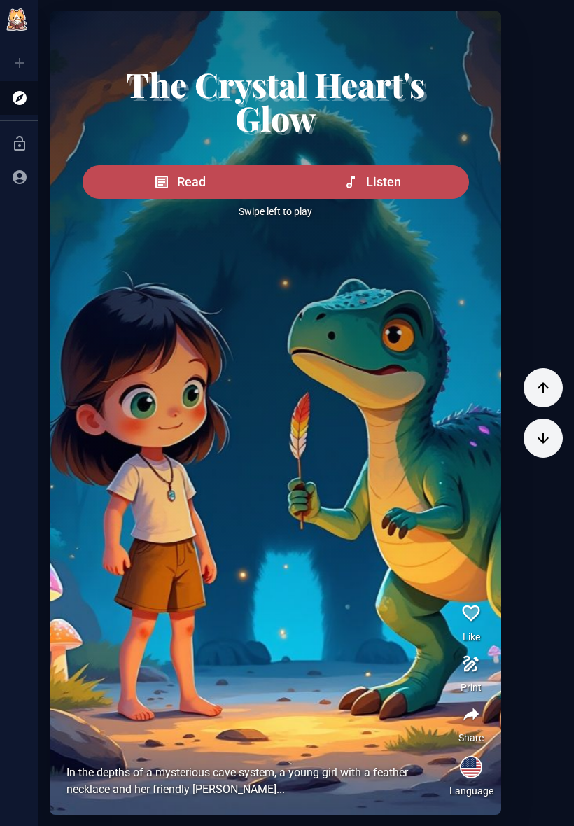
click at [547, 398] on button "button" at bounding box center [542, 387] width 39 height 39
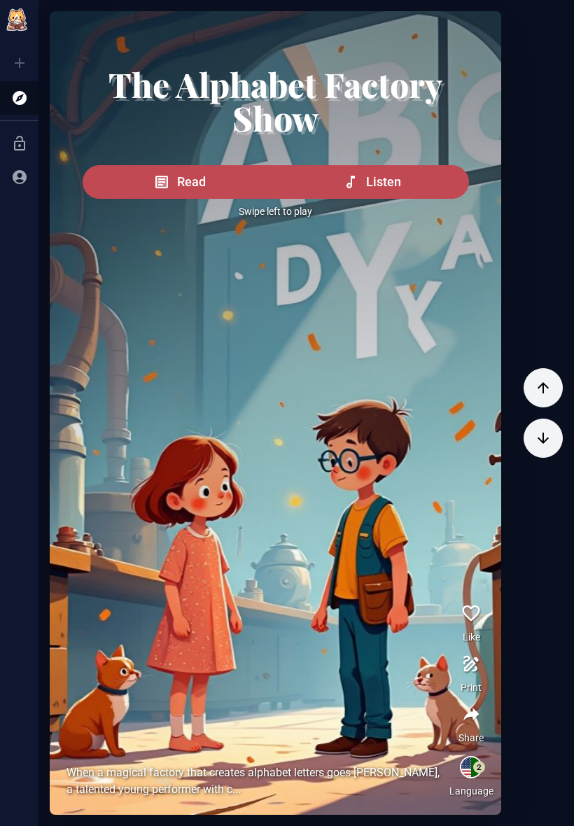
click at [549, 428] on button "button" at bounding box center [542, 437] width 39 height 39
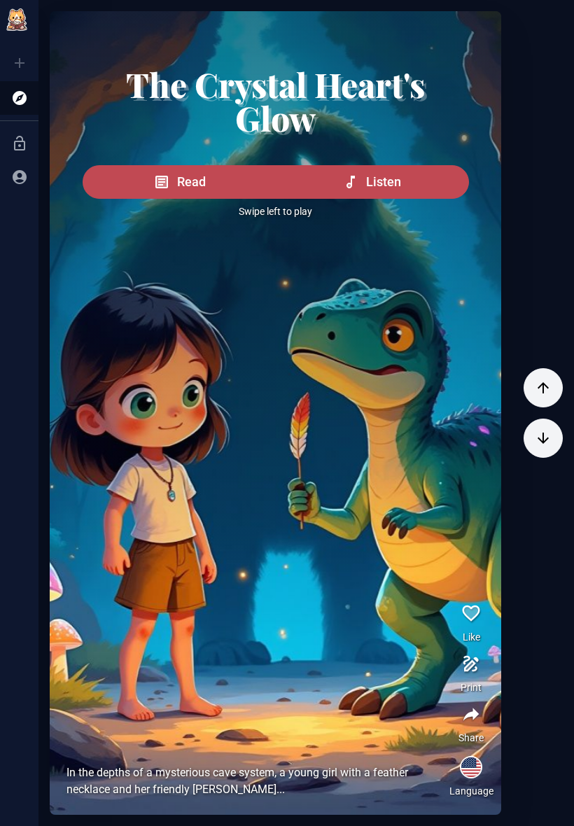
click at [535, 403] on button "button" at bounding box center [542, 387] width 39 height 39
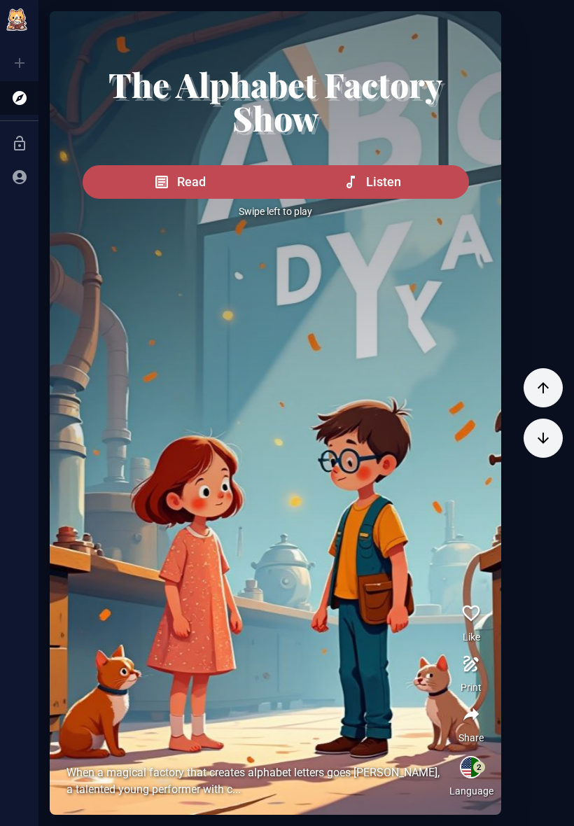
click at [535, 402] on button "button" at bounding box center [542, 387] width 39 height 39
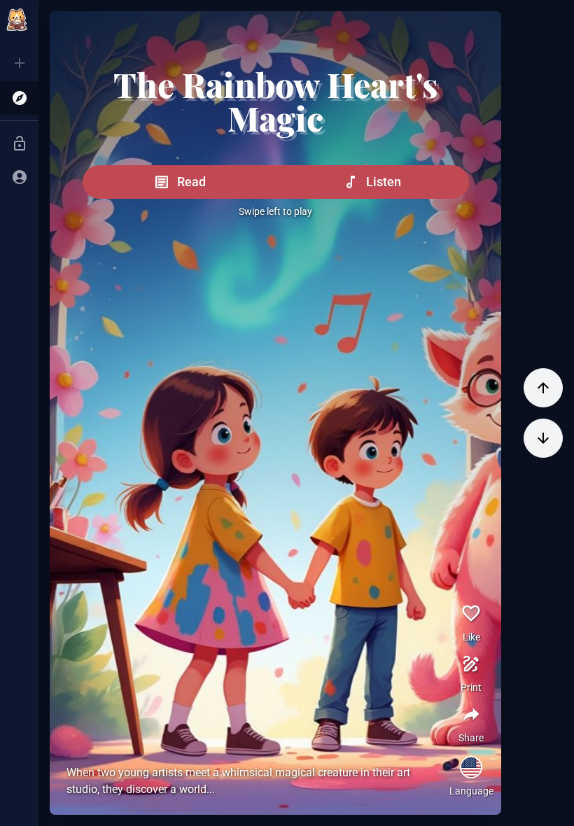
click at [544, 420] on button "button" at bounding box center [542, 437] width 39 height 39
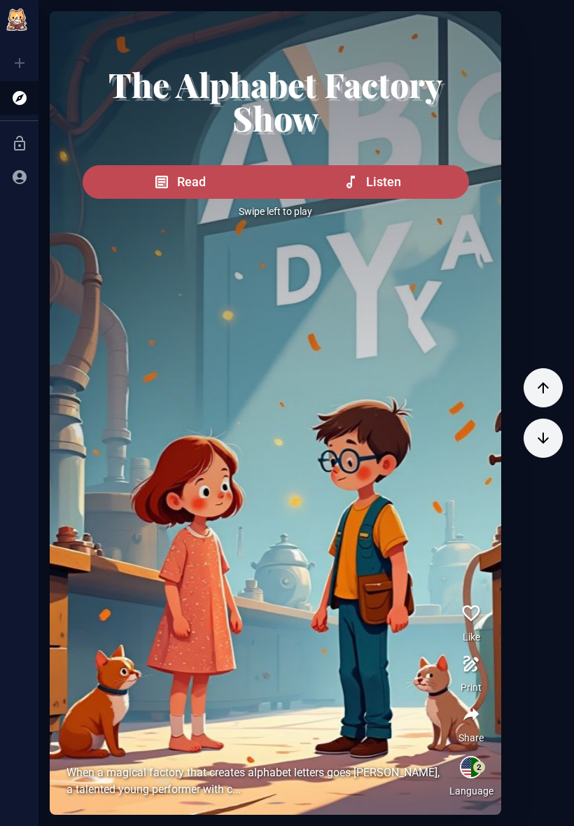
click at [546, 401] on button "button" at bounding box center [542, 387] width 39 height 39
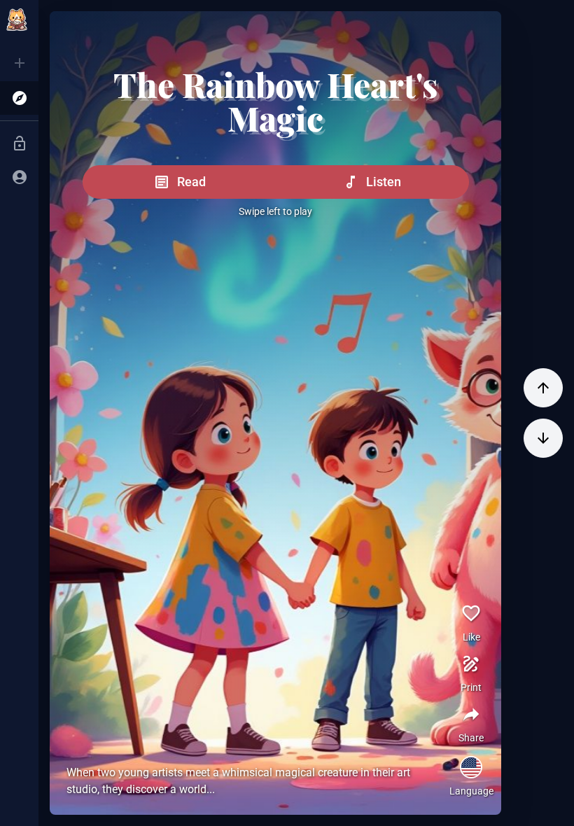
click at [546, 401] on button "button" at bounding box center [542, 387] width 39 height 39
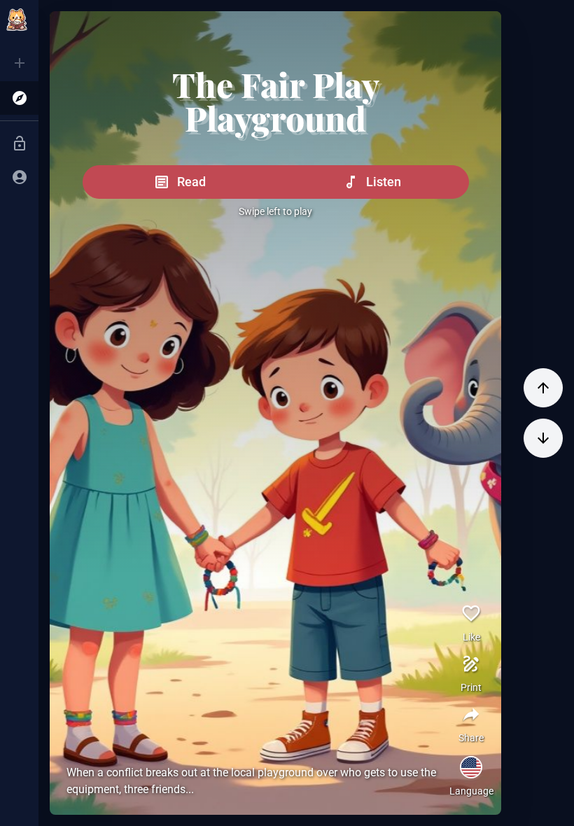
click at [542, 400] on button "button" at bounding box center [542, 387] width 39 height 39
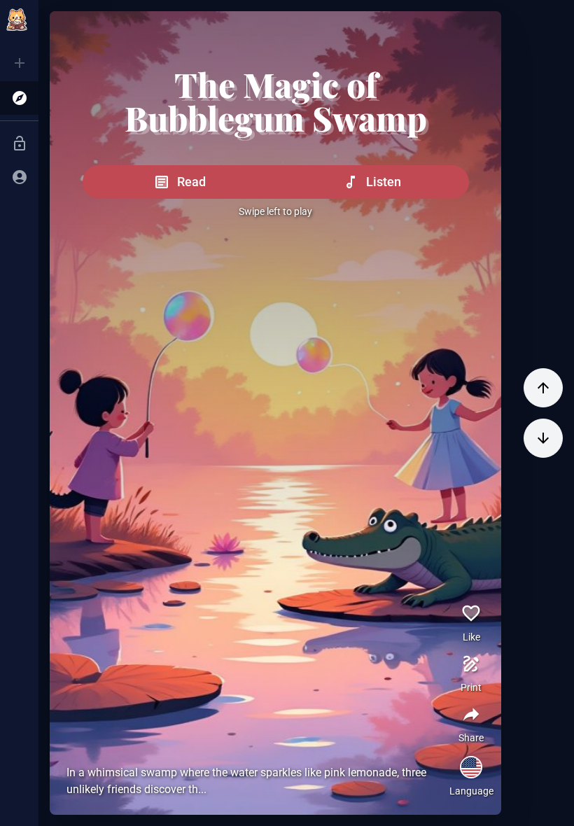
click at [541, 400] on button "button" at bounding box center [542, 387] width 39 height 39
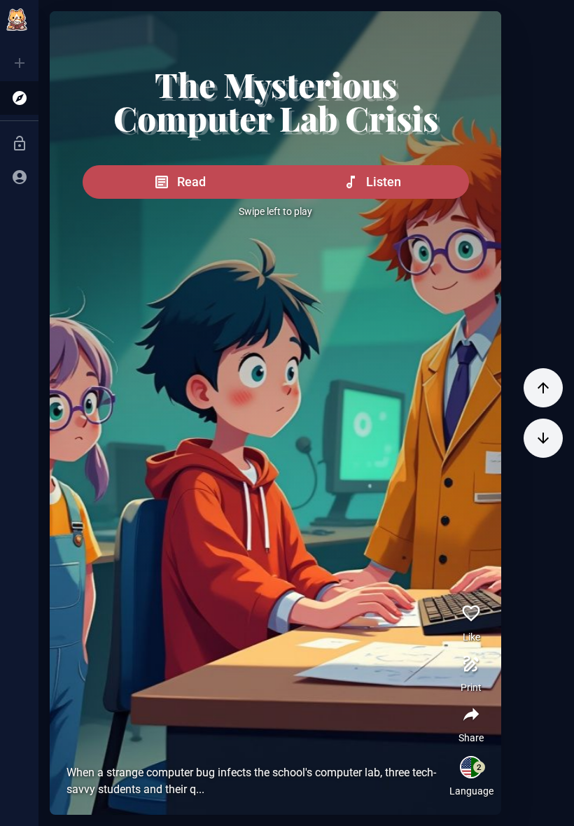
click at [528, 395] on button "button" at bounding box center [542, 387] width 39 height 39
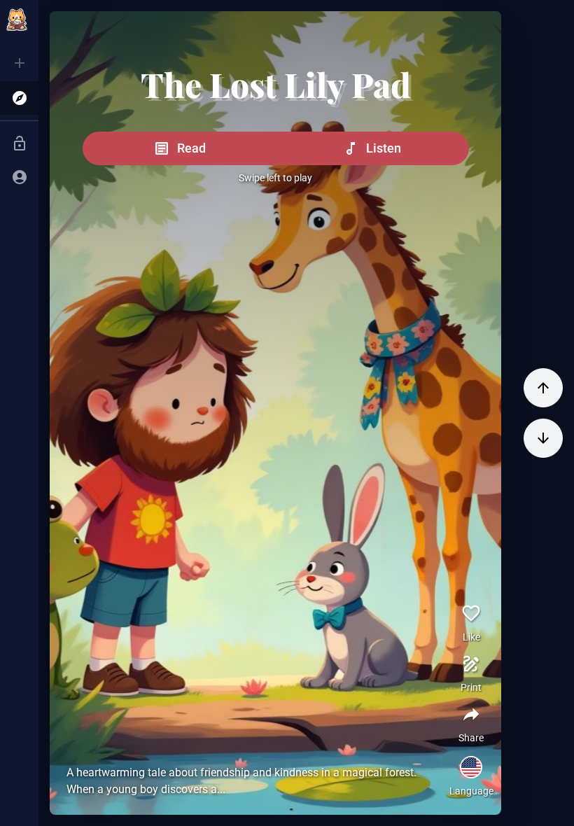
click at [537, 386] on icon "button" at bounding box center [543, 387] width 17 height 17
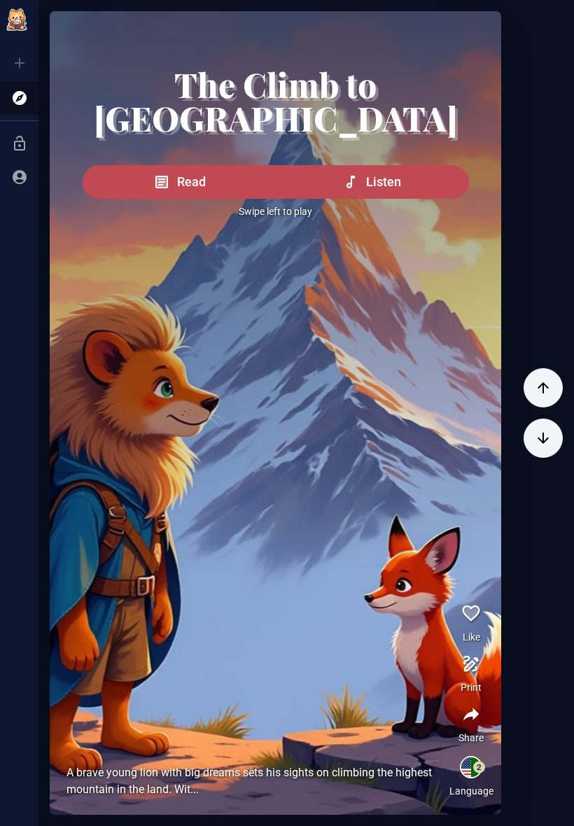
click at [537, 397] on button "button" at bounding box center [542, 387] width 39 height 39
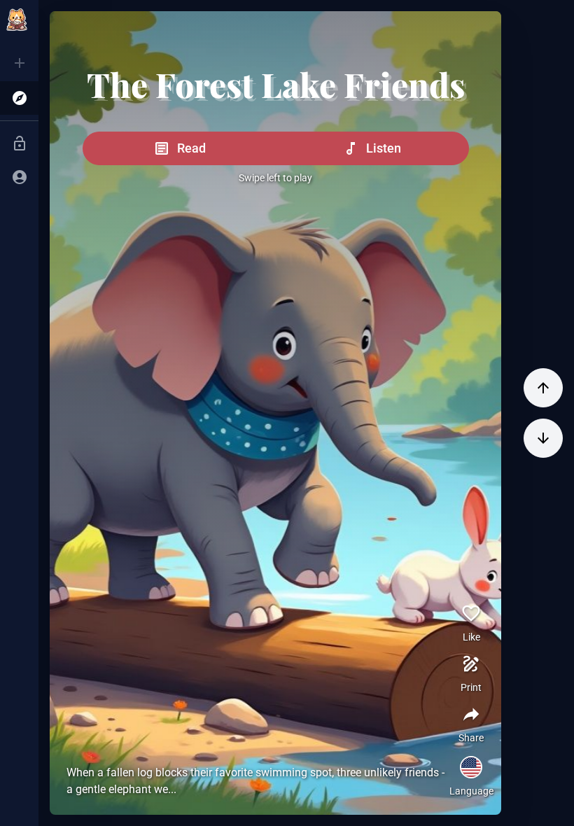
click at [544, 395] on icon "button" at bounding box center [543, 387] width 17 height 17
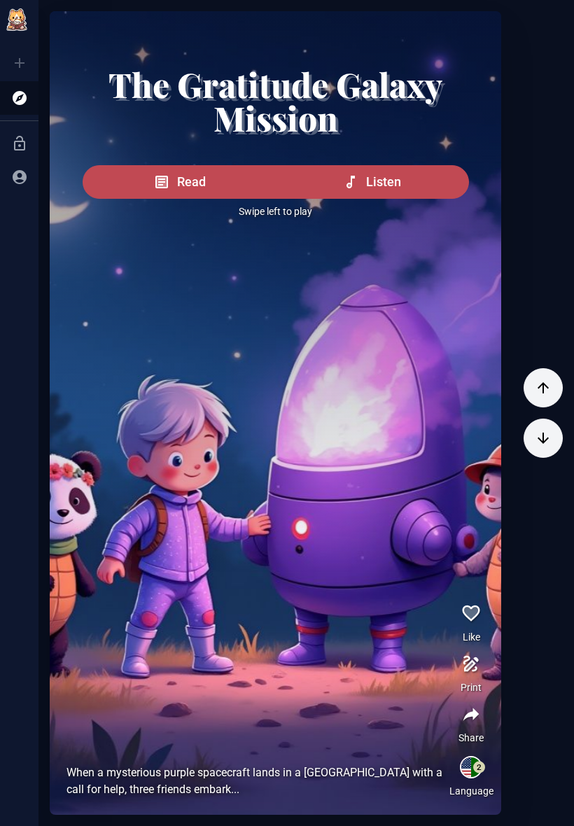
click at [537, 399] on button "button" at bounding box center [542, 387] width 39 height 39
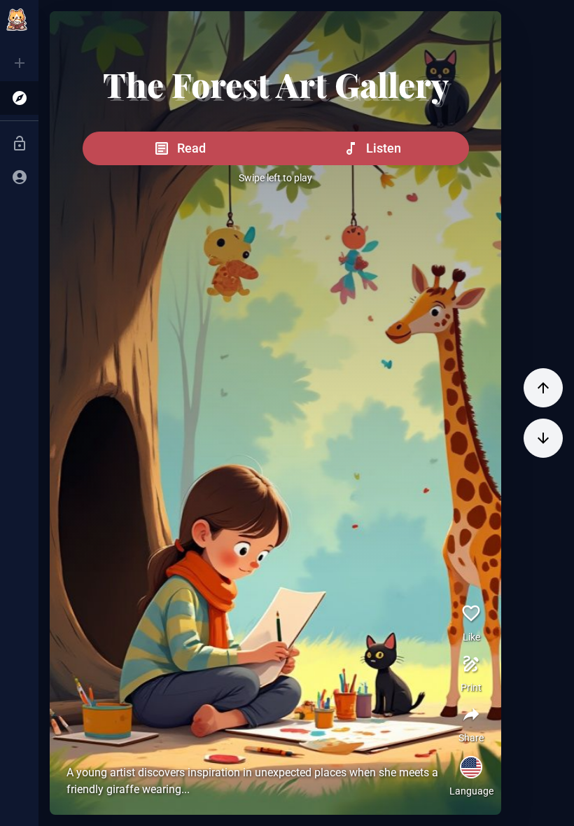
click at [532, 403] on button "button" at bounding box center [542, 387] width 39 height 39
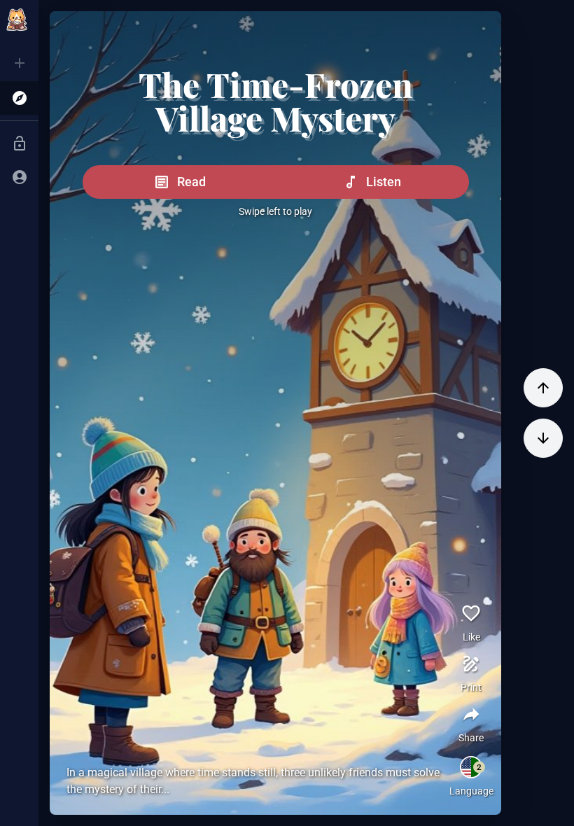
click at [542, 402] on button "button" at bounding box center [542, 387] width 39 height 39
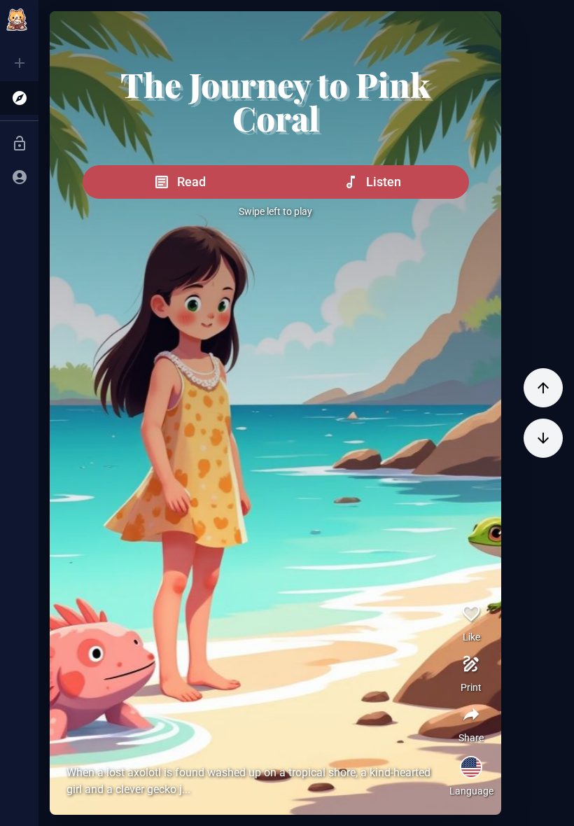
click at [554, 426] on button "button" at bounding box center [542, 437] width 39 height 39
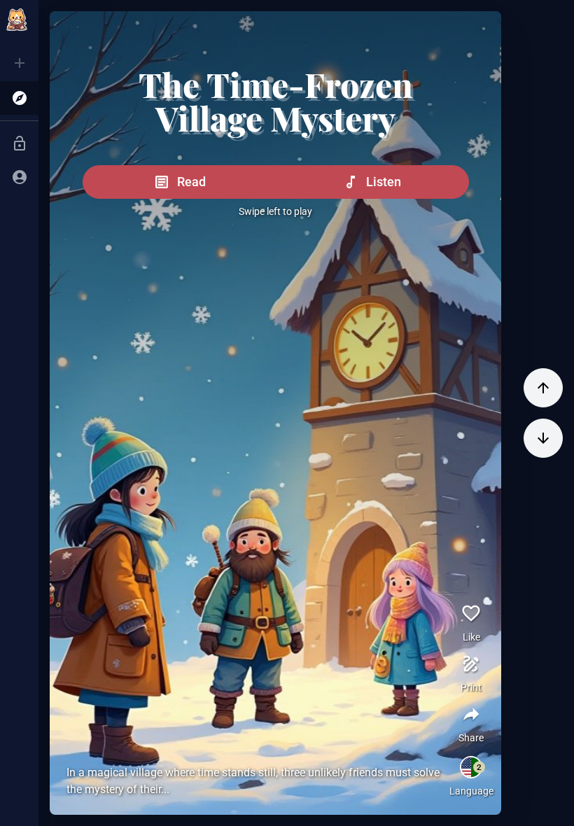
click at [546, 396] on button "button" at bounding box center [542, 387] width 39 height 39
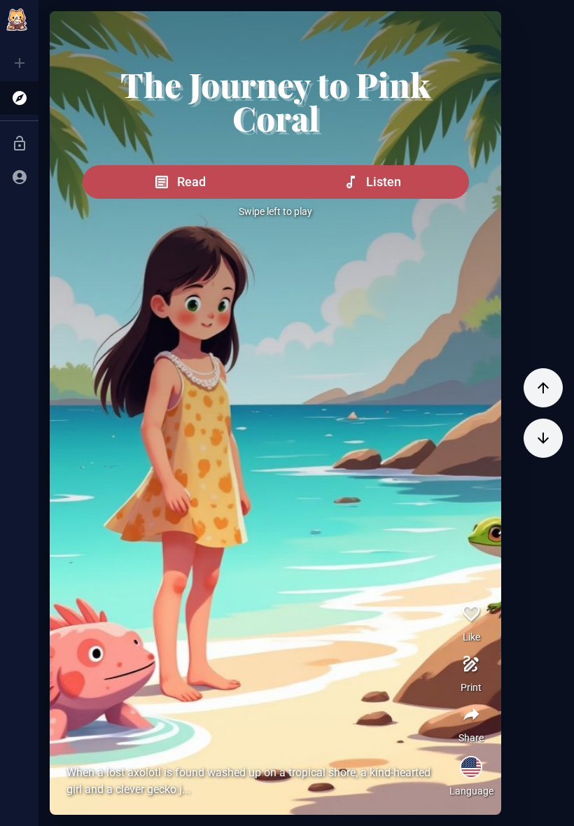
click at [545, 402] on button "button" at bounding box center [542, 387] width 39 height 39
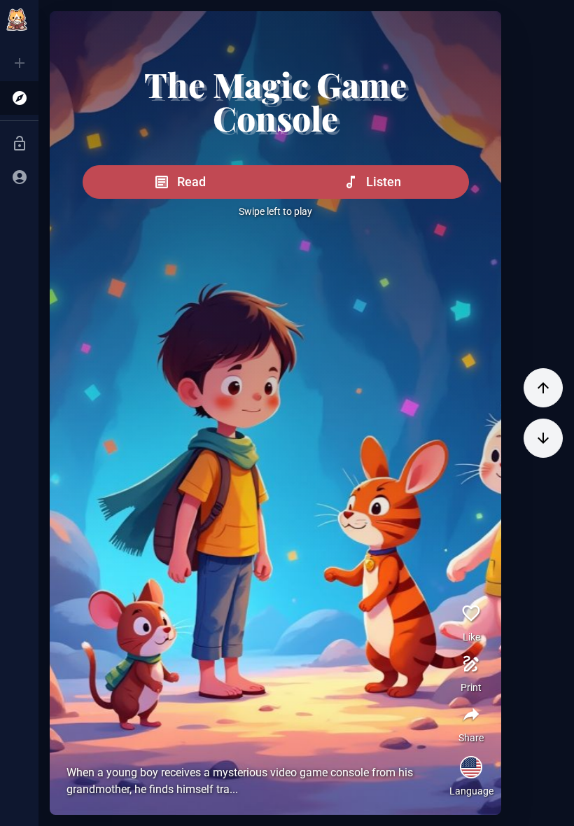
click at [544, 402] on button "button" at bounding box center [542, 387] width 39 height 39
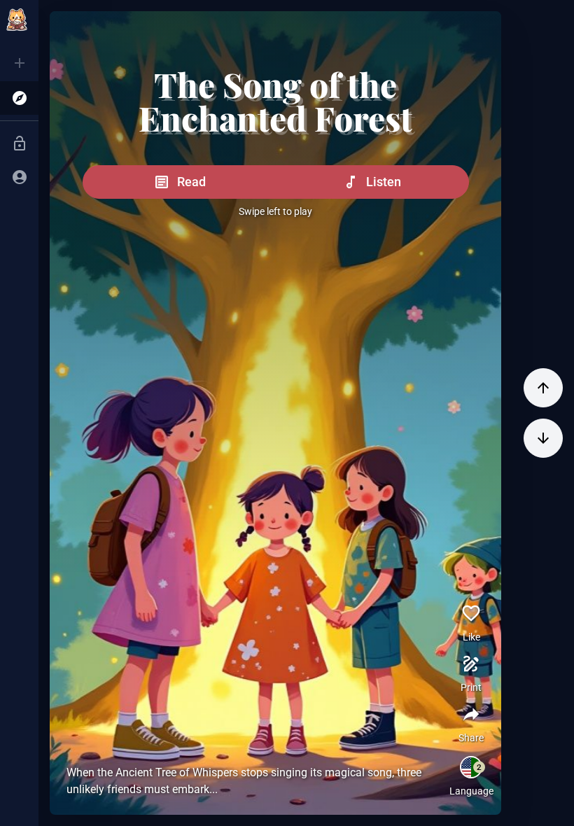
click at [539, 400] on button "button" at bounding box center [542, 387] width 39 height 39
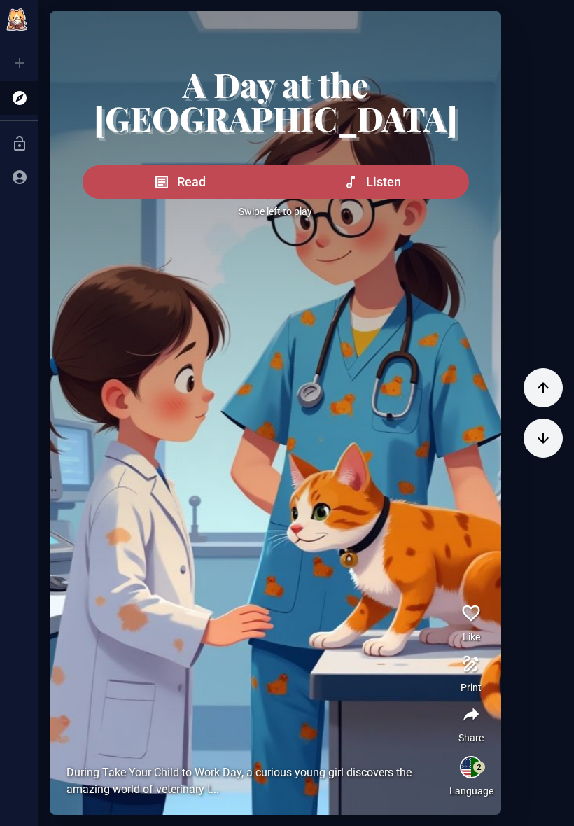
click at [542, 405] on button "button" at bounding box center [542, 387] width 39 height 39
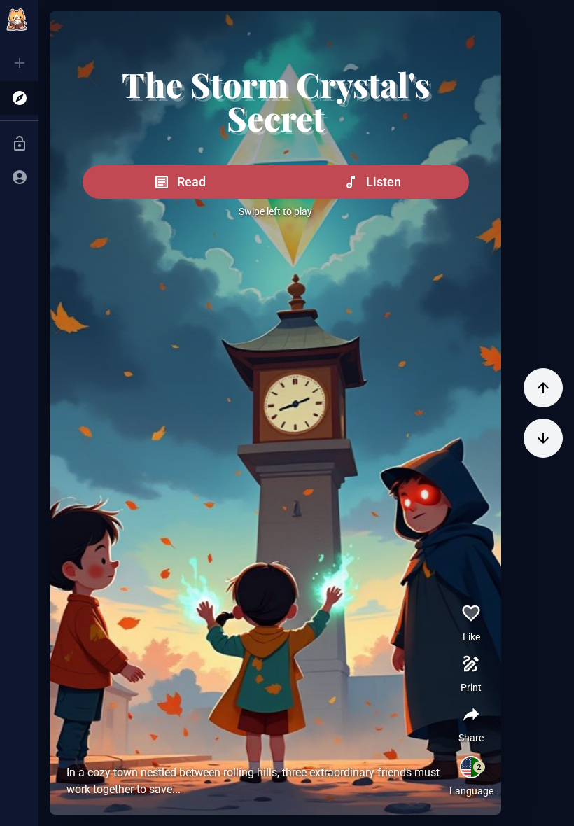
click at [538, 412] on div at bounding box center [542, 412] width 39 height 803
click at [536, 399] on button "button" at bounding box center [542, 387] width 39 height 39
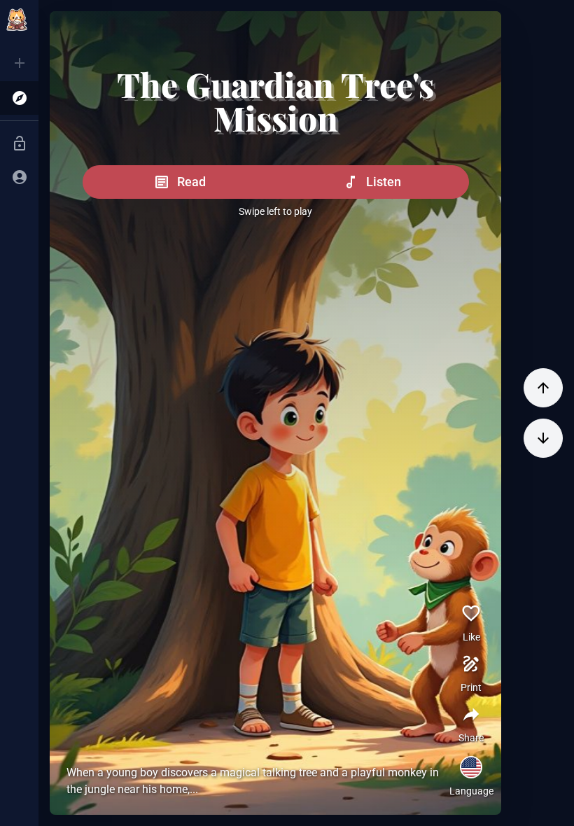
click at [542, 407] on button "button" at bounding box center [542, 387] width 39 height 39
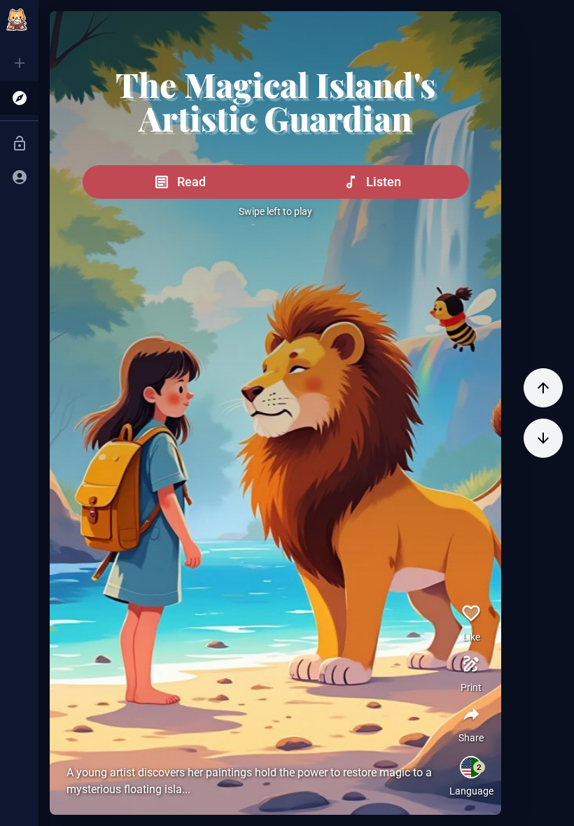
click at [544, 393] on icon "button" at bounding box center [543, 387] width 17 height 17
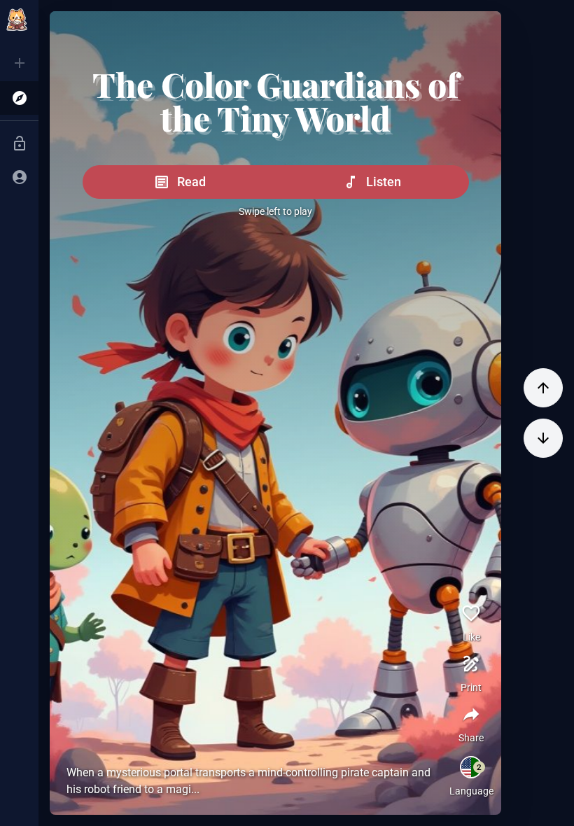
click at [539, 400] on button "button" at bounding box center [542, 387] width 39 height 39
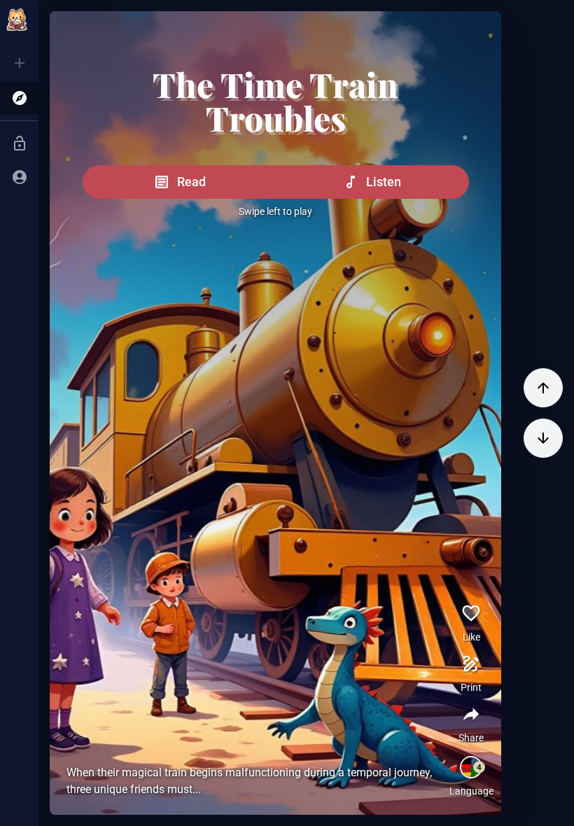
click at [539, 402] on button "button" at bounding box center [542, 387] width 39 height 39
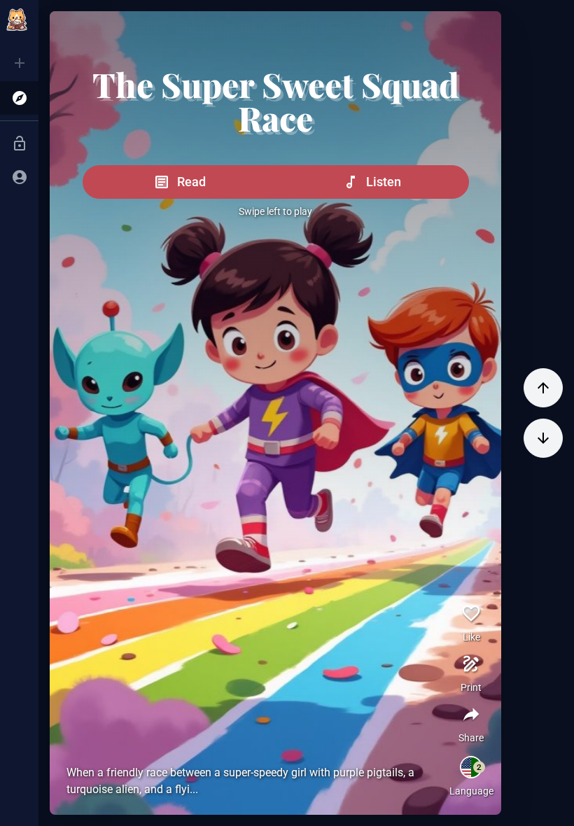
click at [544, 395] on icon "button" at bounding box center [543, 387] width 17 height 17
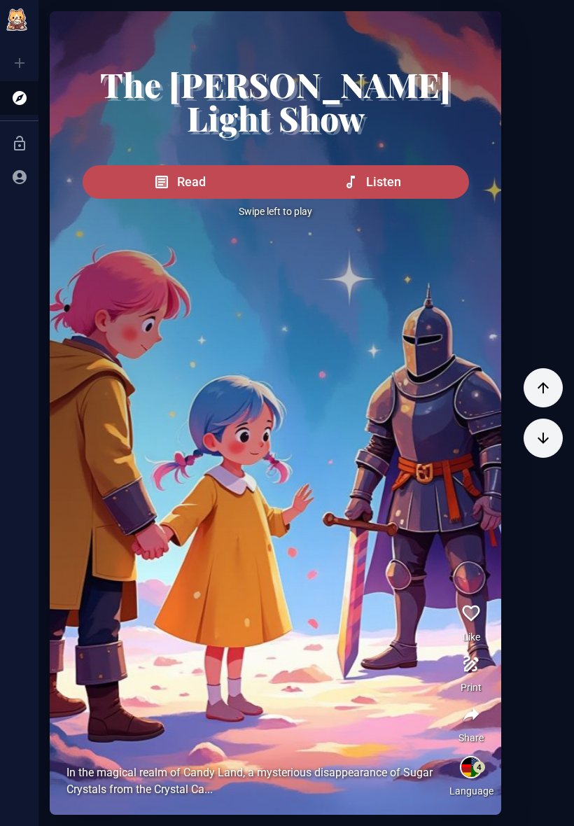
click at [540, 405] on button "button" at bounding box center [542, 387] width 39 height 39
click at [544, 410] on div at bounding box center [542, 412] width 39 height 803
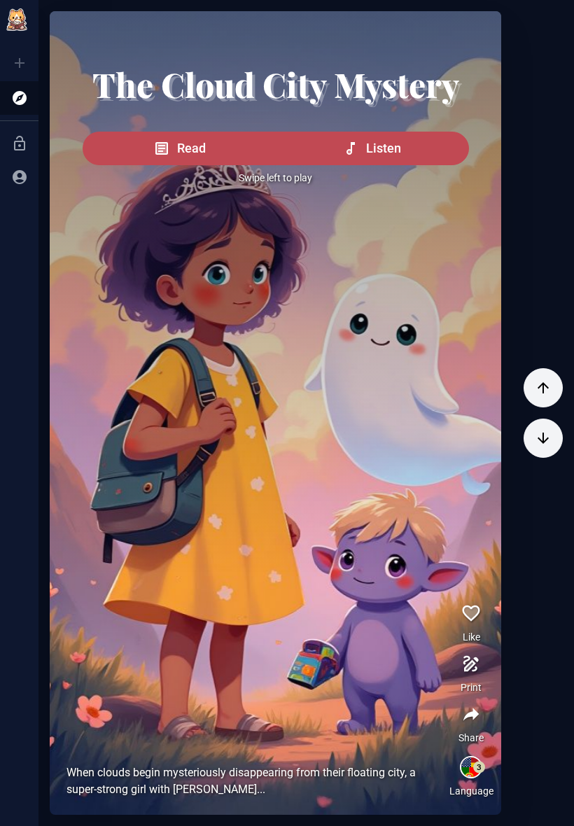
click at [544, 376] on button "button" at bounding box center [542, 387] width 39 height 39
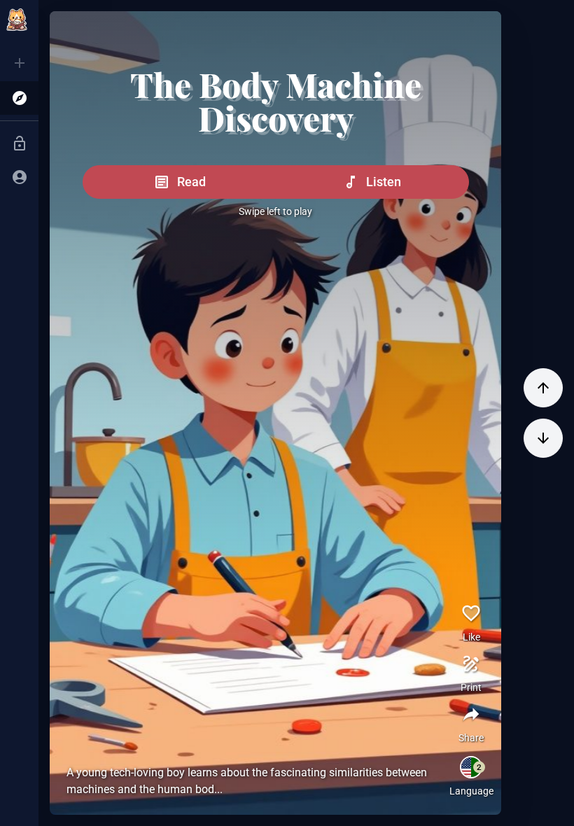
click at [541, 385] on icon "button" at bounding box center [542, 387] width 11 height 11
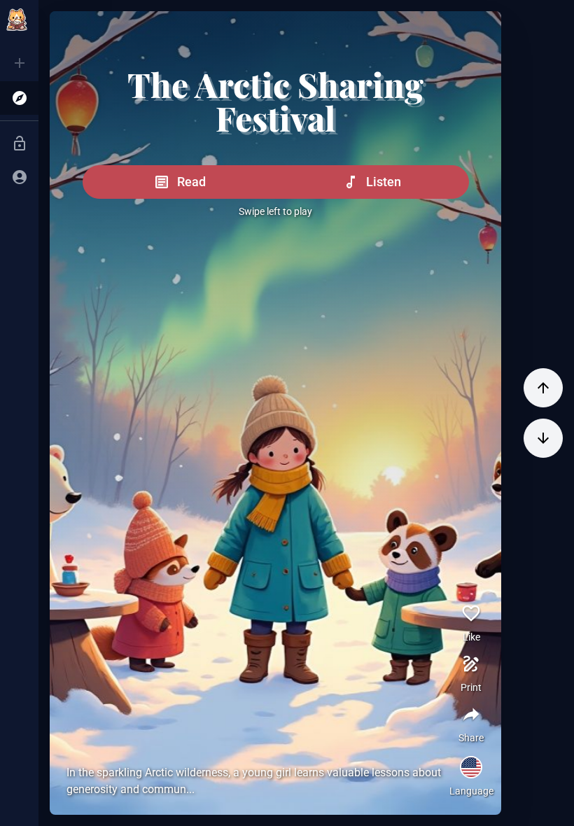
click at [541, 383] on icon "button" at bounding box center [543, 387] width 17 height 17
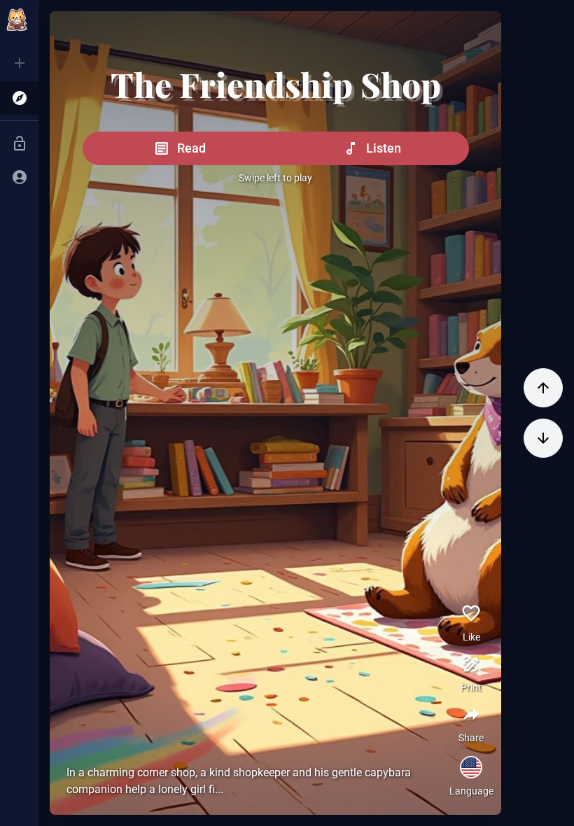
click at [540, 369] on button "button" at bounding box center [542, 387] width 39 height 39
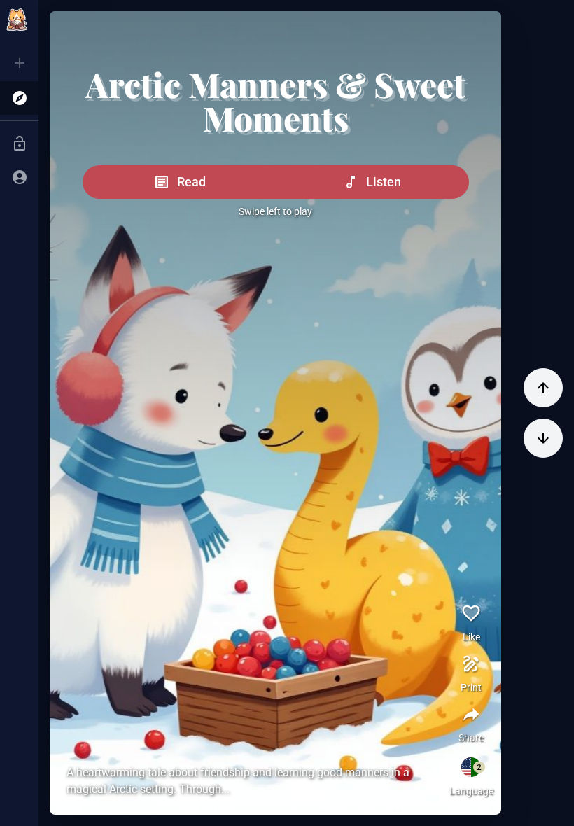
click at [535, 388] on icon "button" at bounding box center [543, 387] width 17 height 17
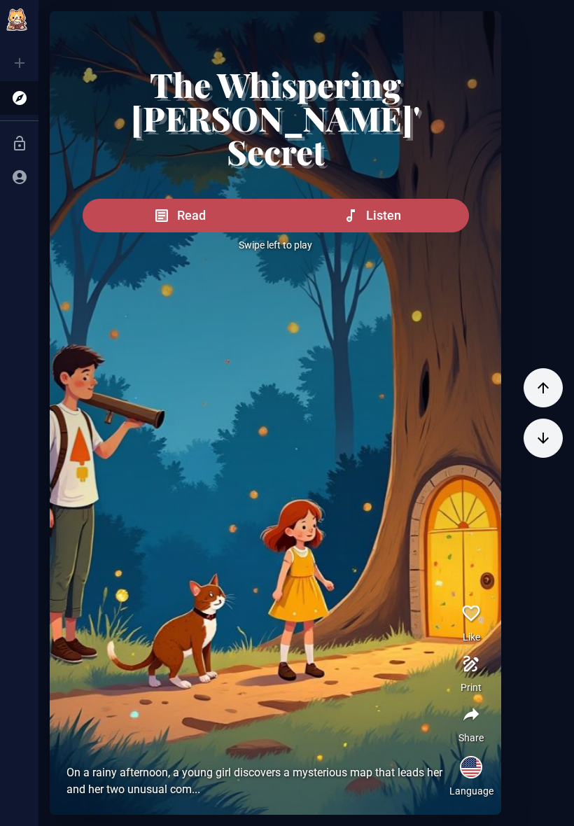
click at [537, 373] on button "button" at bounding box center [542, 387] width 39 height 39
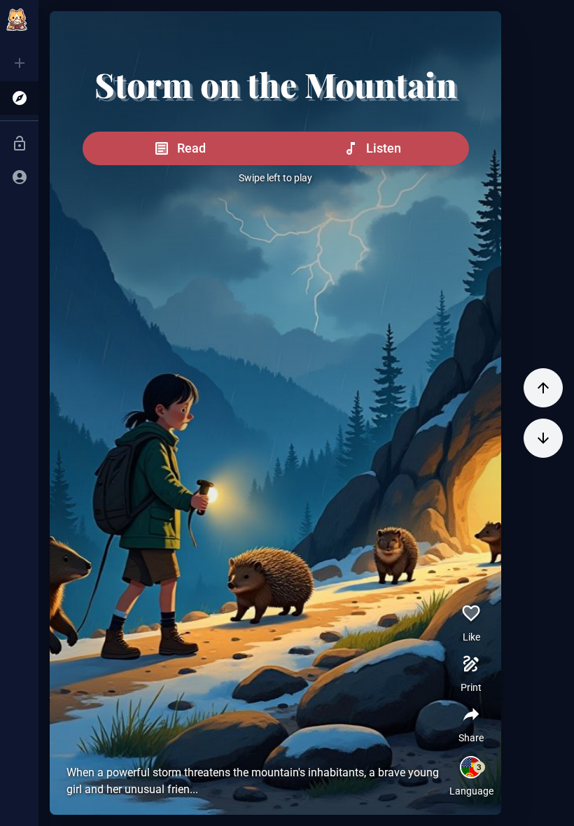
click at [542, 367] on div at bounding box center [542, 412] width 39 height 803
click at [550, 359] on div at bounding box center [542, 412] width 39 height 803
click at [549, 359] on div at bounding box center [542, 412] width 39 height 803
click at [539, 379] on button "button" at bounding box center [542, 387] width 39 height 39
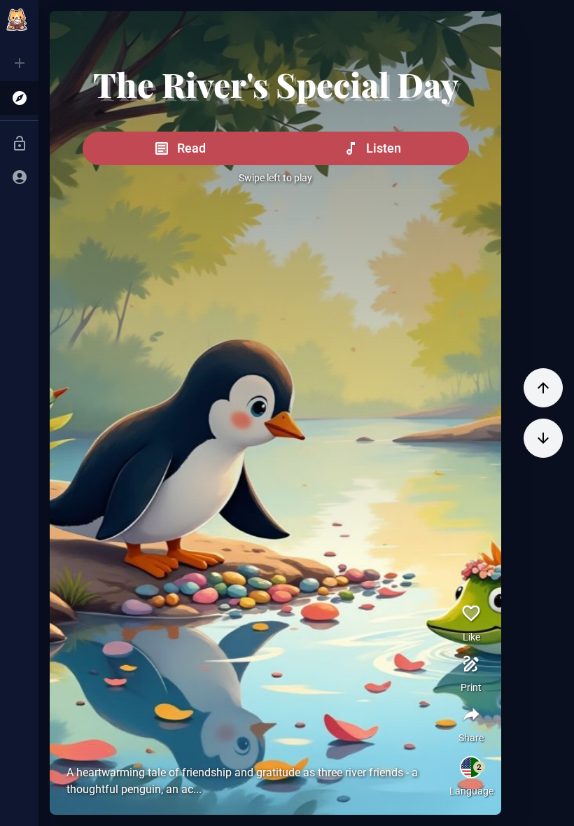
click at [544, 390] on icon "button" at bounding box center [542, 387] width 11 height 11
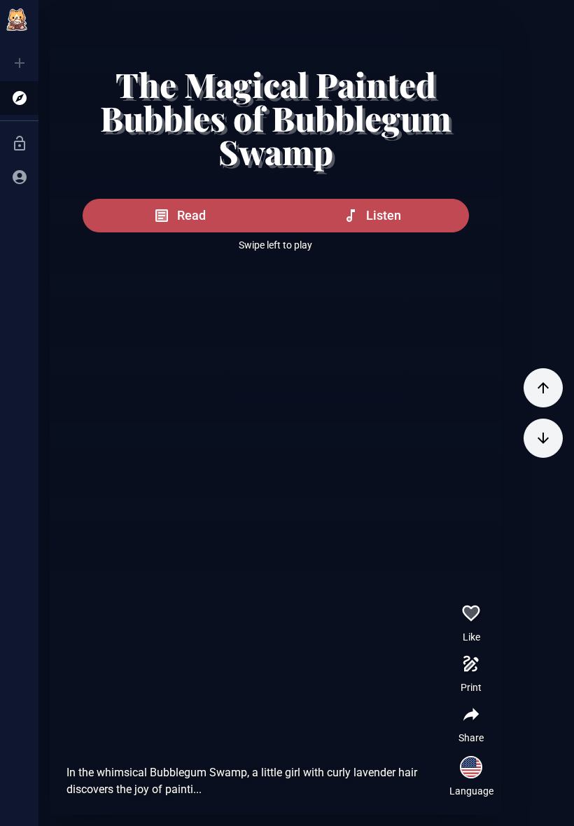
click at [543, 390] on icon "button" at bounding box center [542, 387] width 11 height 11
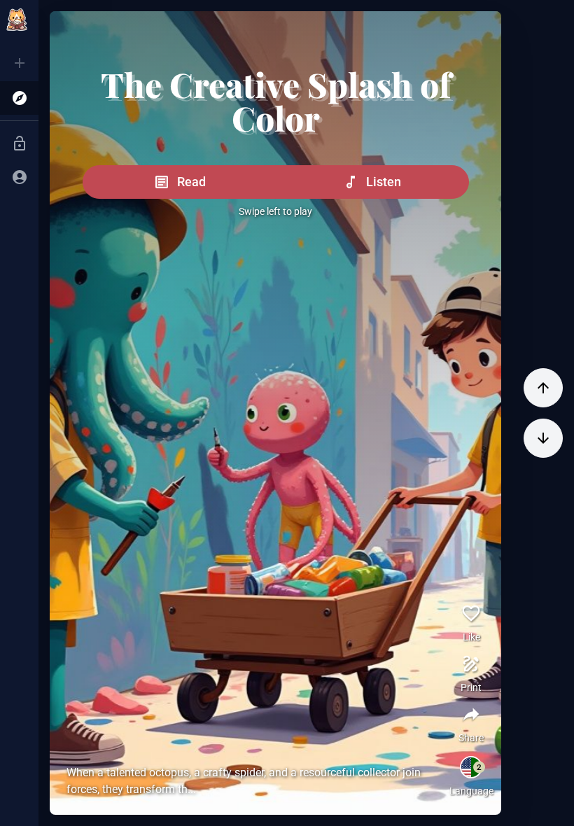
click at [553, 386] on button "button" at bounding box center [542, 387] width 39 height 39
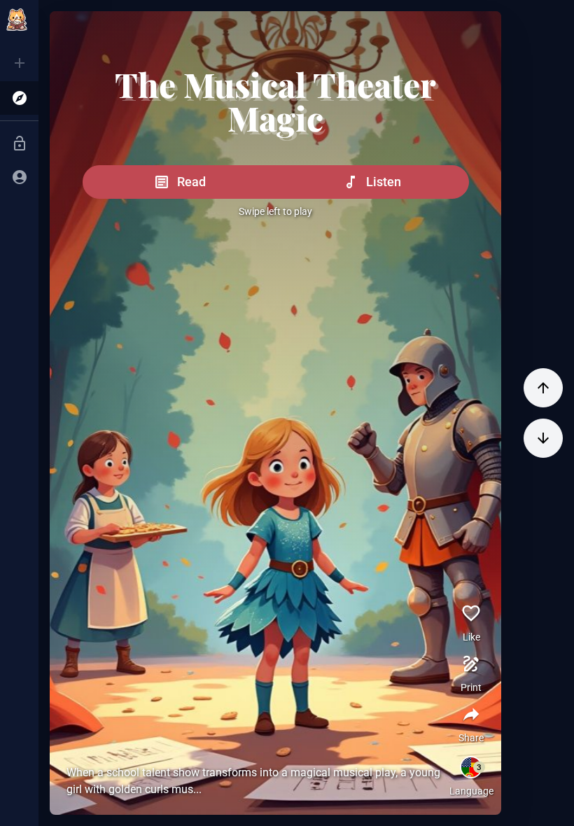
click at [546, 390] on icon "button" at bounding box center [543, 387] width 17 height 17
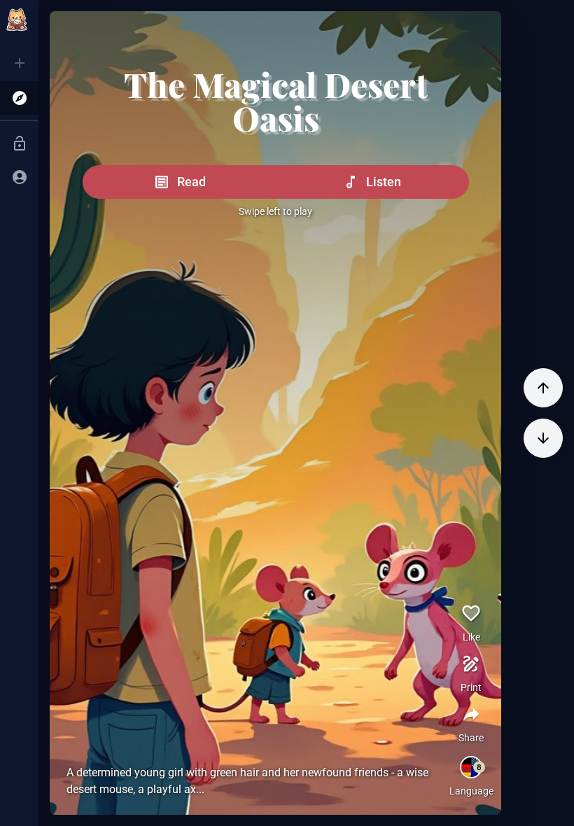
click at [542, 404] on button "button" at bounding box center [542, 387] width 39 height 39
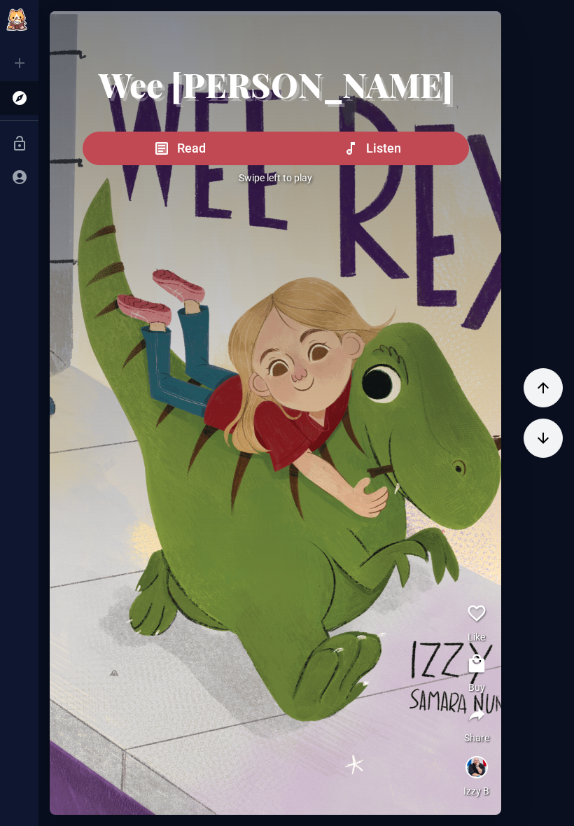
click at [548, 400] on button "button" at bounding box center [542, 387] width 39 height 39
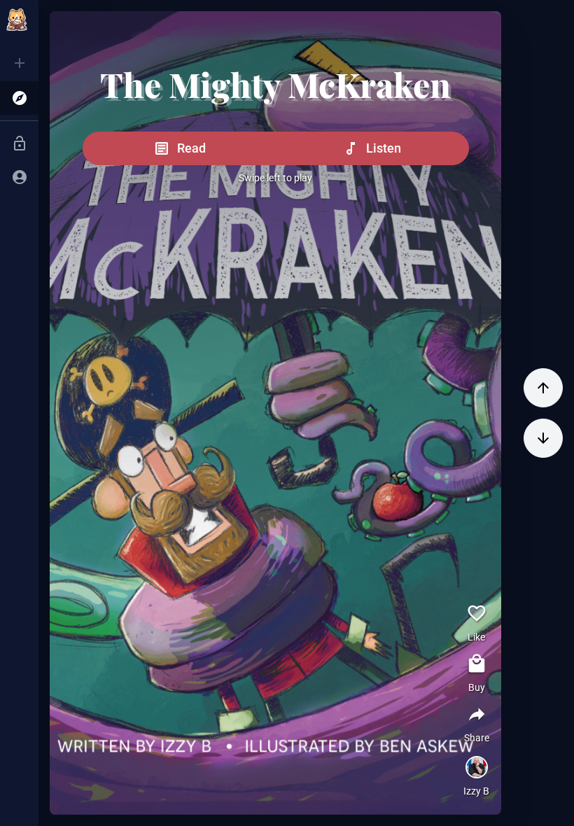
click at [547, 404] on button "button" at bounding box center [542, 387] width 39 height 39
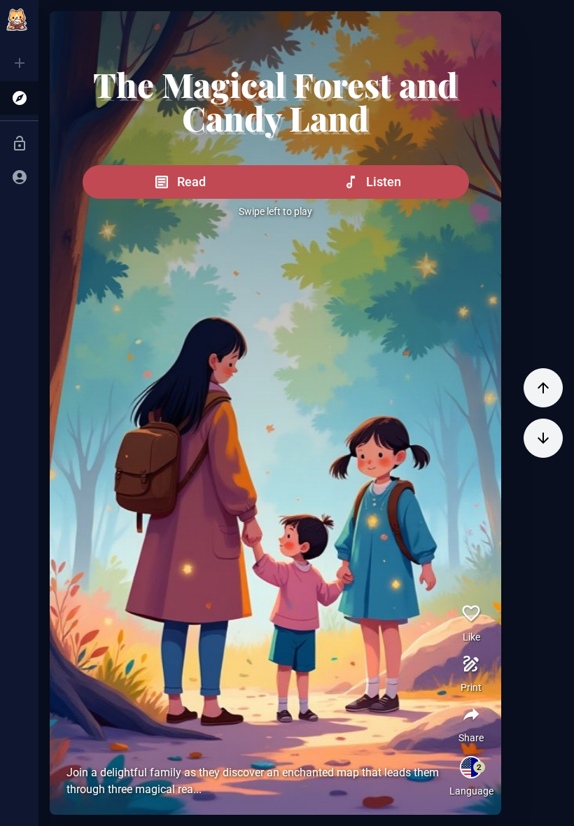
click at [557, 423] on div at bounding box center [542, 412] width 39 height 803
click at [541, 386] on icon "button" at bounding box center [542, 387] width 11 height 11
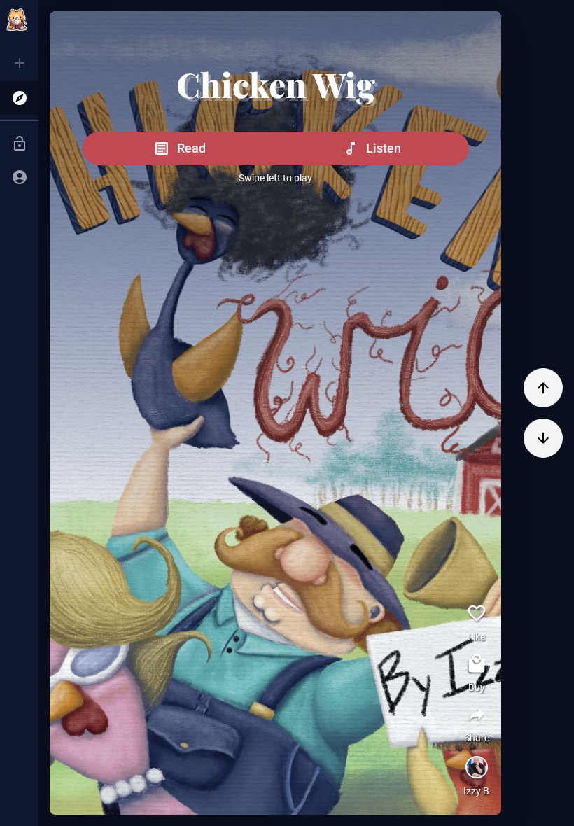
click at [546, 395] on icon "button" at bounding box center [543, 387] width 17 height 17
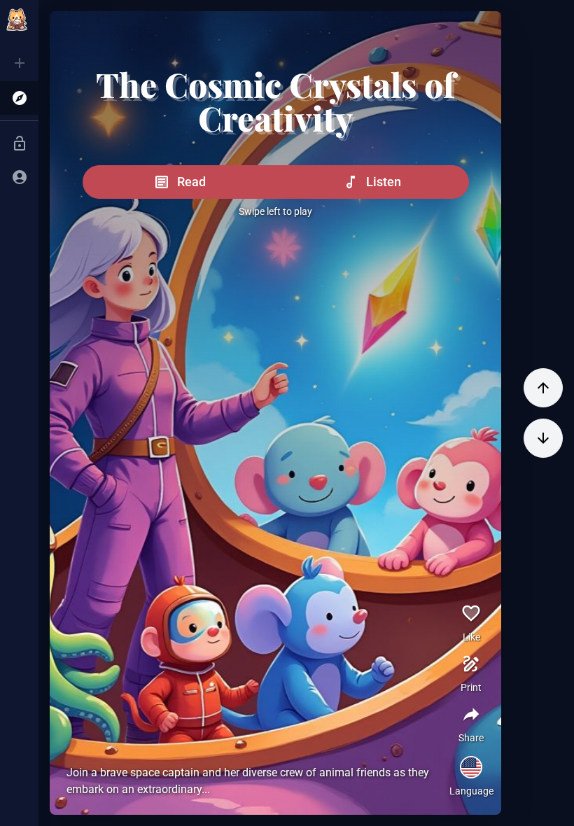
click at [555, 398] on button "button" at bounding box center [542, 387] width 39 height 39
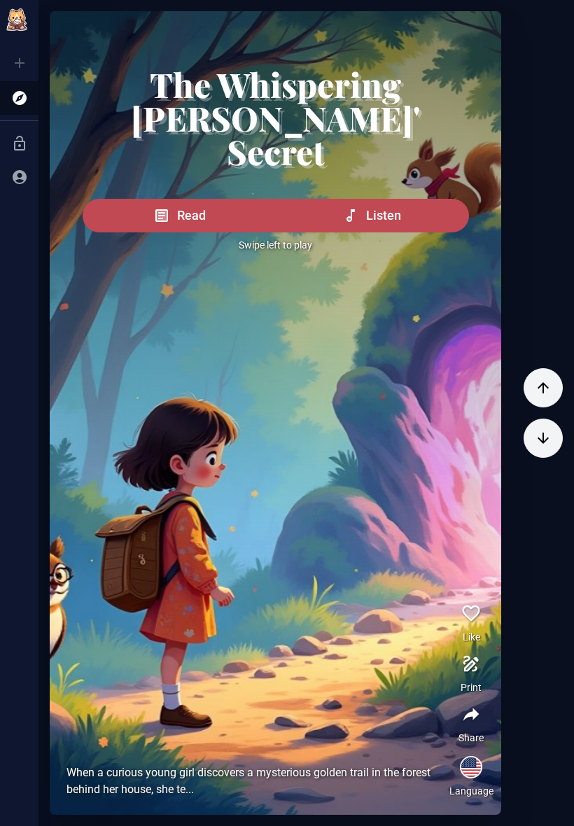
click at [556, 401] on button "button" at bounding box center [542, 387] width 39 height 39
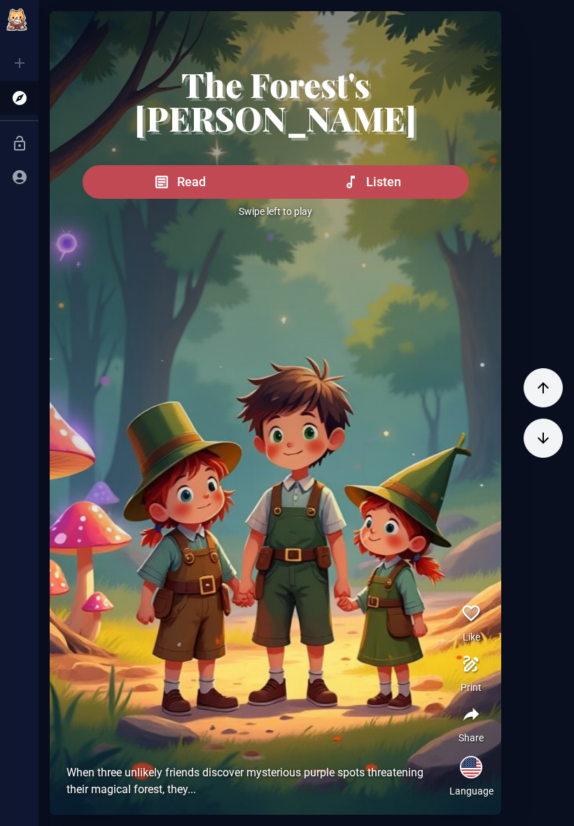
click at [551, 381] on icon "button" at bounding box center [543, 387] width 17 height 17
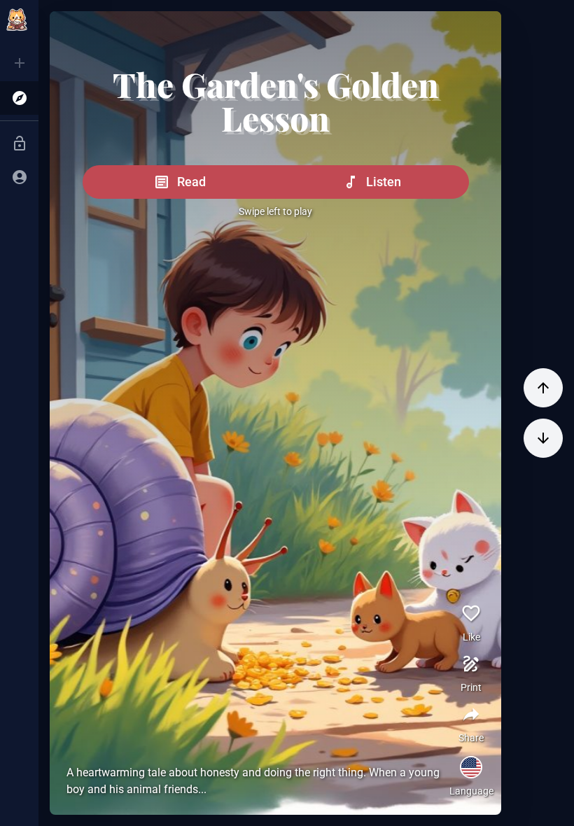
click at [553, 388] on button "button" at bounding box center [542, 387] width 39 height 39
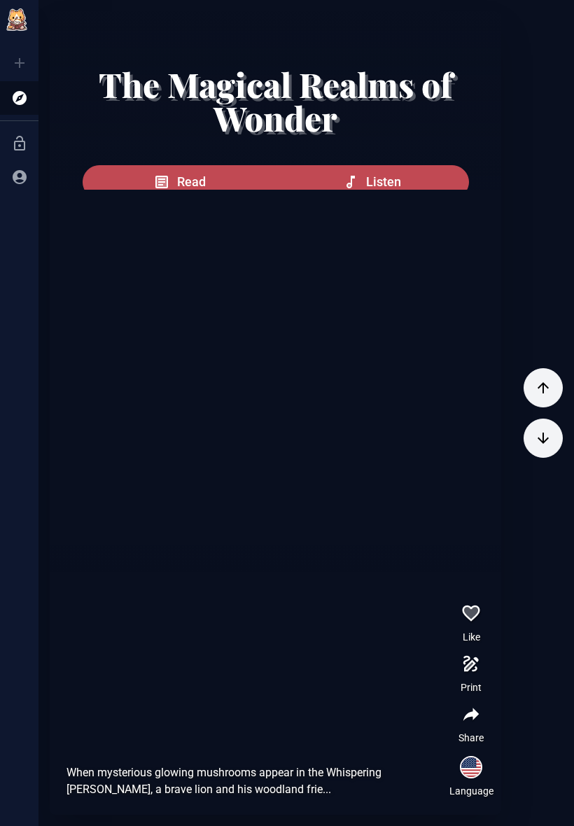
click at [553, 388] on button "button" at bounding box center [542, 387] width 39 height 39
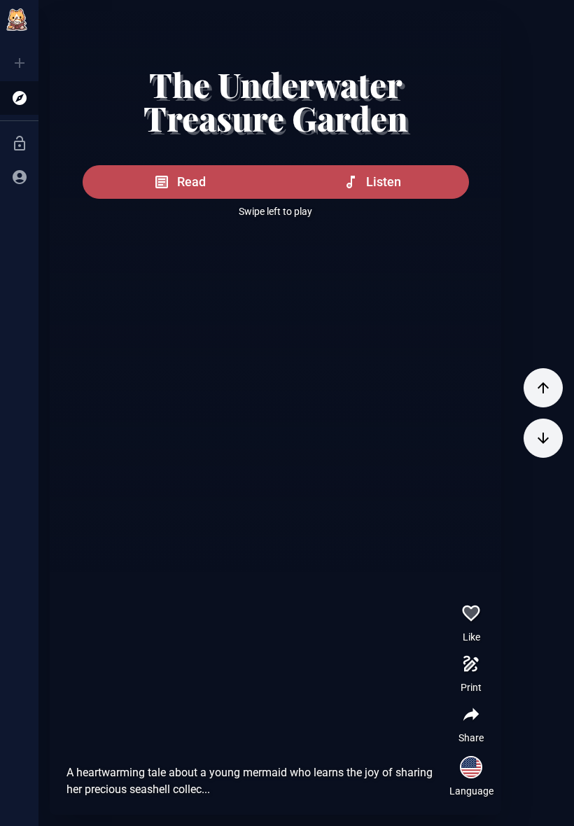
click at [556, 387] on button "button" at bounding box center [542, 387] width 39 height 39
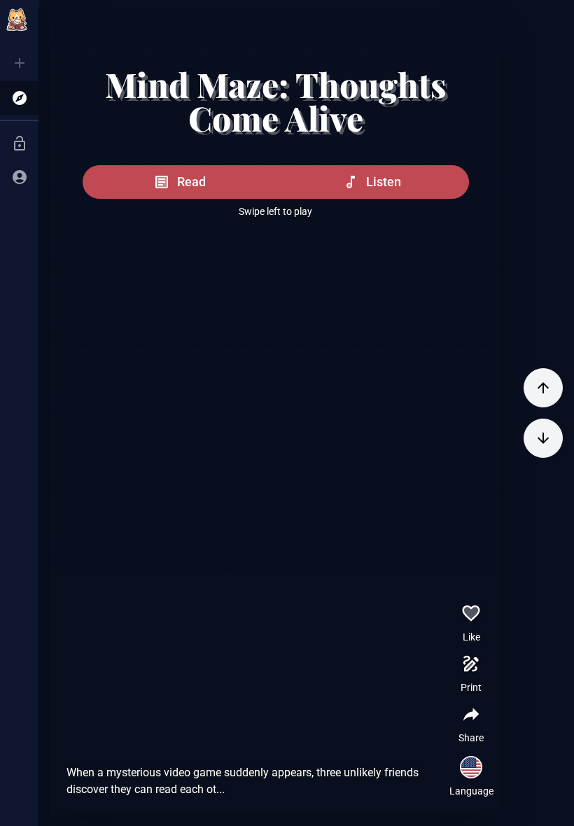
click at [556, 387] on button "button" at bounding box center [542, 387] width 39 height 39
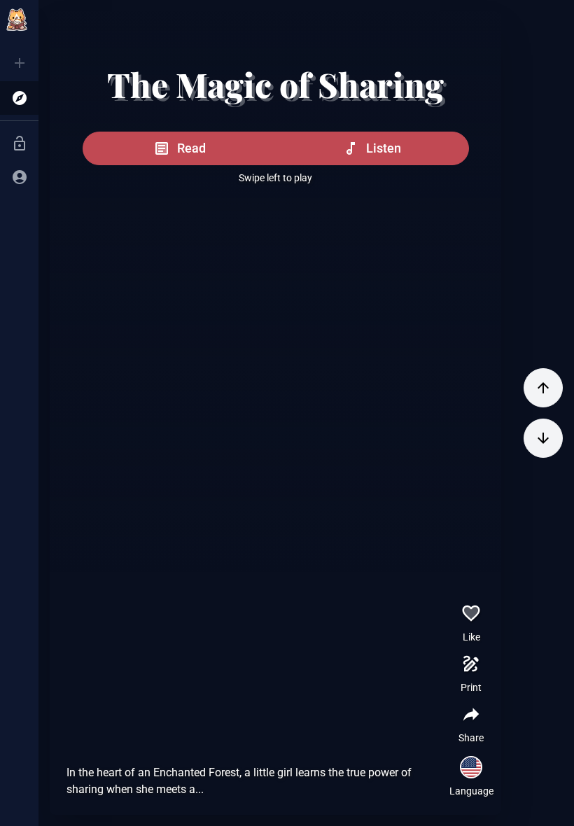
click at [557, 383] on button "button" at bounding box center [542, 387] width 39 height 39
